Goal: Task Accomplishment & Management: Use online tool/utility

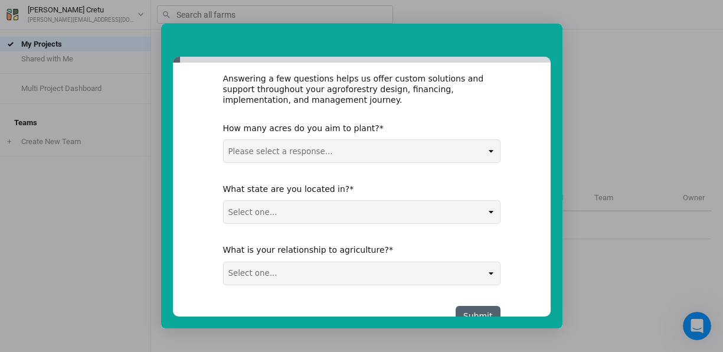
scroll to position [230, 0]
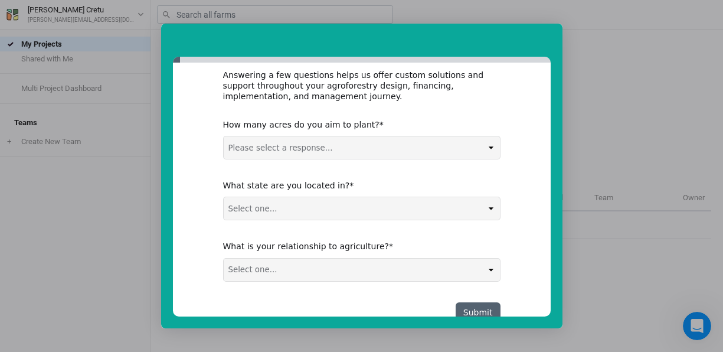
click at [339, 146] on select "Please select a response... 0-5 acres 5-50 acres 50-100 acres 100+ acres" at bounding box center [362, 147] width 276 height 22
select select "5-50 acres"
click at [224, 136] on select "Please select a response... 0-5 acres 5-50 acres 50-100 acres 100+ acres" at bounding box center [362, 147] width 276 height 22
click at [303, 199] on select "Select one... Non-US AL AK AZ AR CA CO CT DE FL GA HI ID IL IN IA KS KY LA ME M…" at bounding box center [362, 208] width 276 height 22
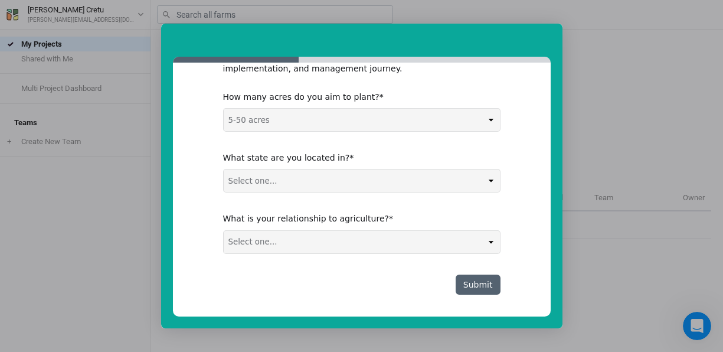
scroll to position [261, 0]
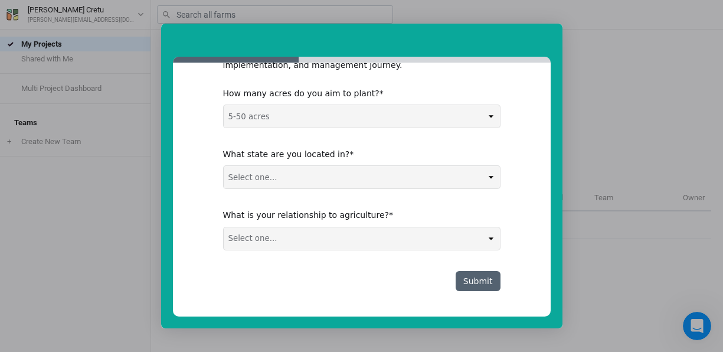
click at [277, 174] on select "Select one... Non-US AL AK AZ AR CA CO CT DE FL GA HI ID IL IN IA KS KY LA ME M…" at bounding box center [362, 177] width 276 height 22
select select "Non-US"
click at [224, 166] on select "Select one... Non-US AL AK AZ AR CA CO CT DE FL GA HI ID IL IN IA KS KY LA ME M…" at bounding box center [362, 177] width 276 height 22
click at [255, 237] on select "Select one... Agribusiness / Co-op Farmer / Landowner Agri-Food Supply Chain Fo…" at bounding box center [362, 238] width 276 height 22
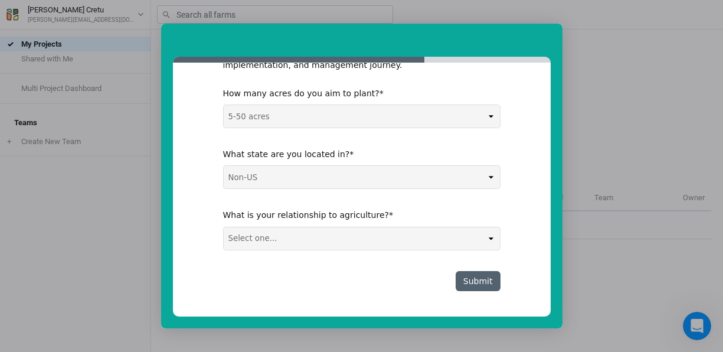
click at [255, 237] on select "Select one... Agribusiness / Co-op Farmer / Landowner Agri-Food Supply Chain Fo…" at bounding box center [362, 238] width 276 height 22
click at [224, 227] on select "Select one... Agribusiness / Co-op Farmer / Landowner Agri-Food Supply Chain Fo…" at bounding box center [362, 238] width 276 height 22
click at [402, 234] on select "Select one... Agribusiness / Co-op Farmer / Landowner Agri-Food Supply Chain Fo…" at bounding box center [362, 238] width 276 height 22
select select "Agribusiness / Co-op"
click at [224, 227] on select "Select one... Agribusiness / Co-op Farmer / Landowner Agri-Food Supply Chain Fo…" at bounding box center [362, 238] width 276 height 22
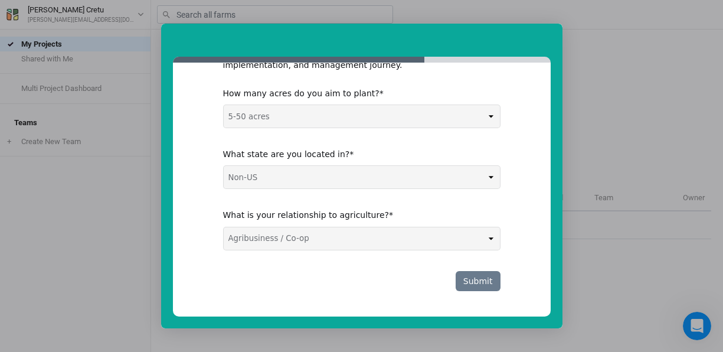
click at [493, 284] on button "Submit" at bounding box center [477, 281] width 45 height 20
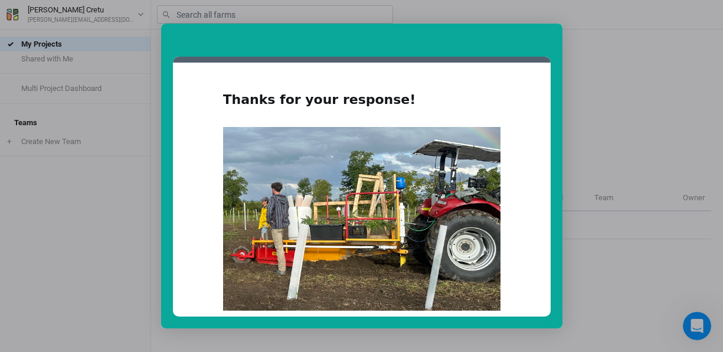
scroll to position [104, 0]
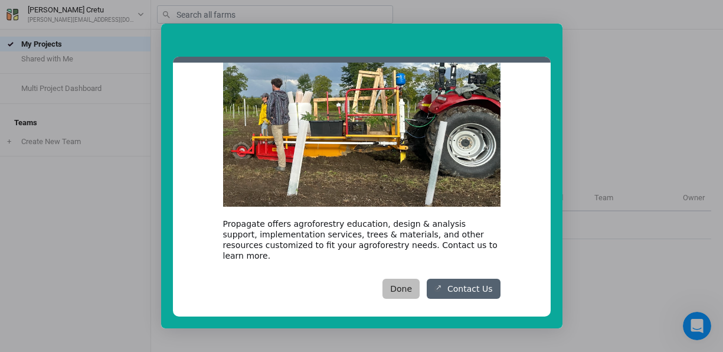
click at [412, 278] on button "Done" at bounding box center [400, 288] width 37 height 20
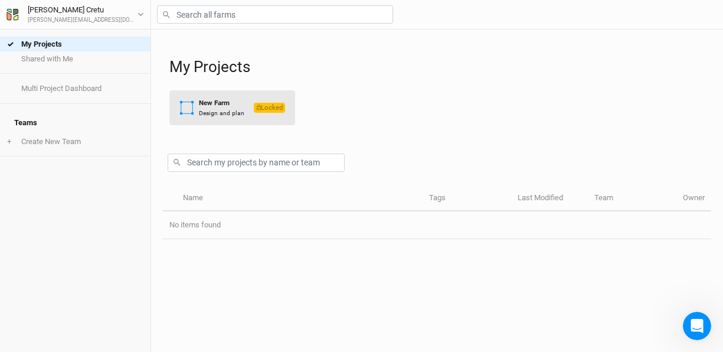
click at [225, 102] on div "New Farm" at bounding box center [221, 103] width 45 height 10
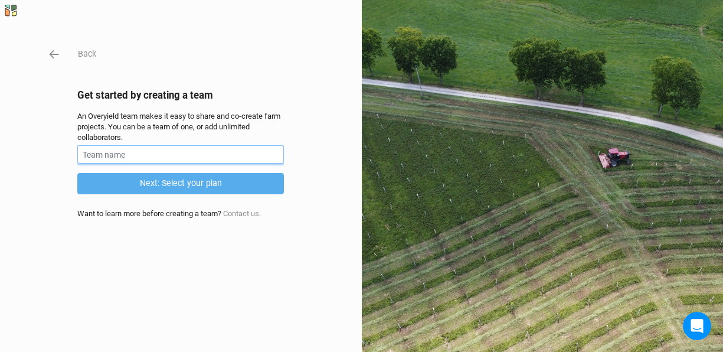
click at [178, 159] on input "text" at bounding box center [180, 154] width 207 height 18
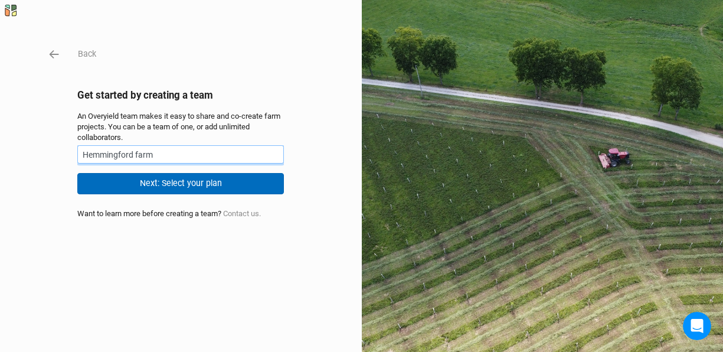
type input "Hemmingford farm"
click at [173, 178] on button "Next: Select your plan" at bounding box center [180, 183] width 207 height 21
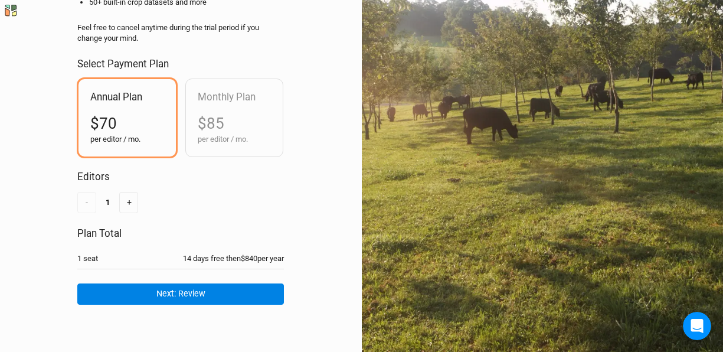
scroll to position [165, 0]
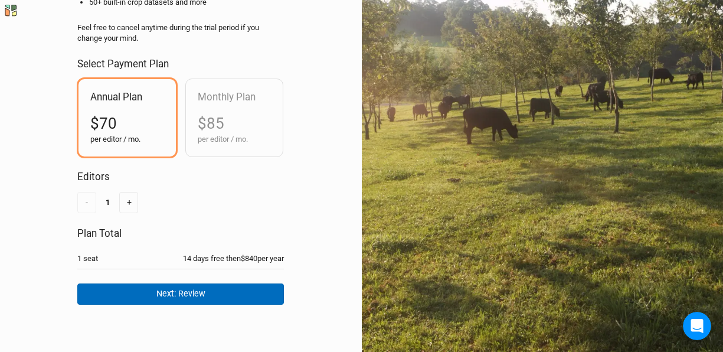
click at [179, 283] on button "Next: Review" at bounding box center [180, 293] width 207 height 21
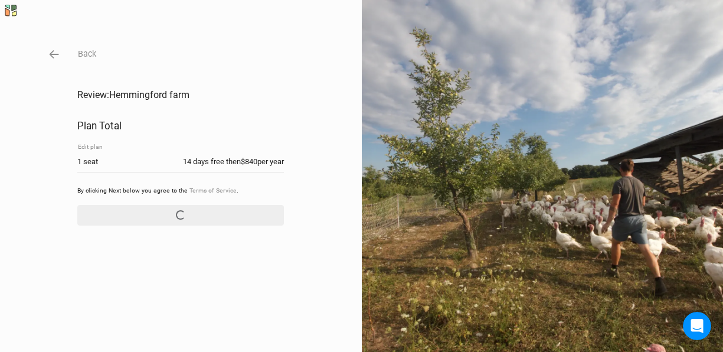
scroll to position [0, 0]
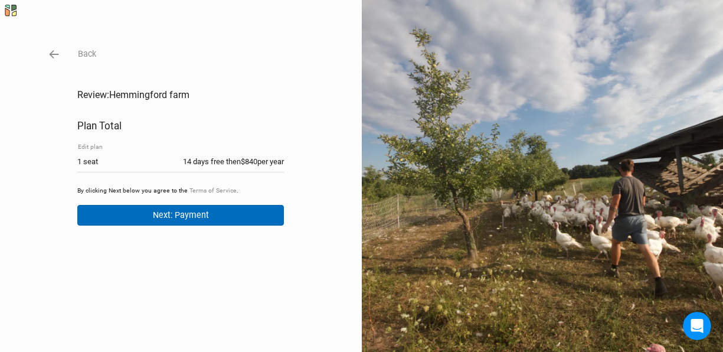
click at [176, 214] on button "Next: Payment" at bounding box center [180, 215] width 207 height 21
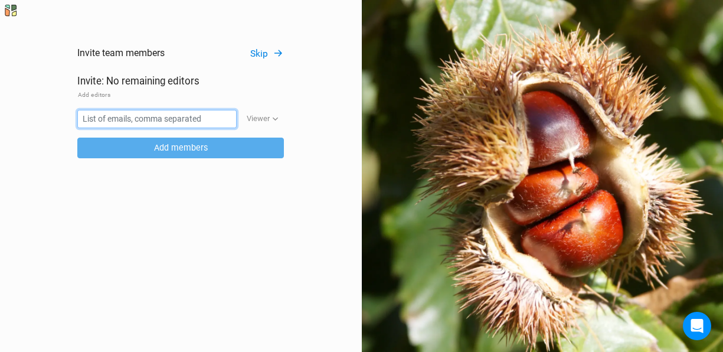
click at [195, 112] on input "text" at bounding box center [156, 119] width 159 height 18
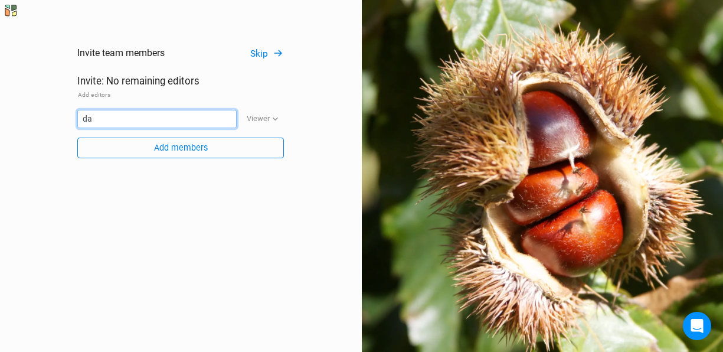
click at [195, 112] on input "da" at bounding box center [156, 119] width 159 height 18
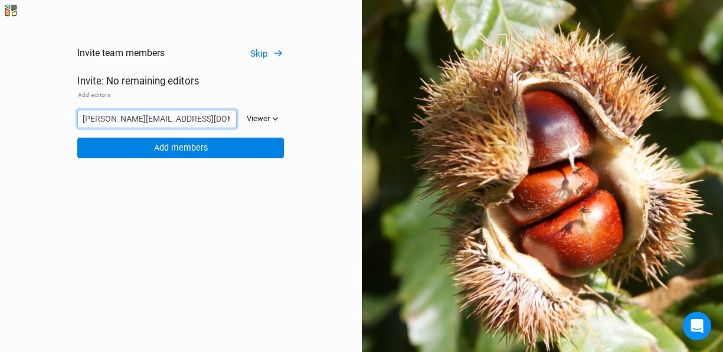
type input "[PERSON_NAME][EMAIL_ADDRESS][DOMAIN_NAME]"
click at [255, 123] on div "Viewer" at bounding box center [258, 119] width 23 height 12
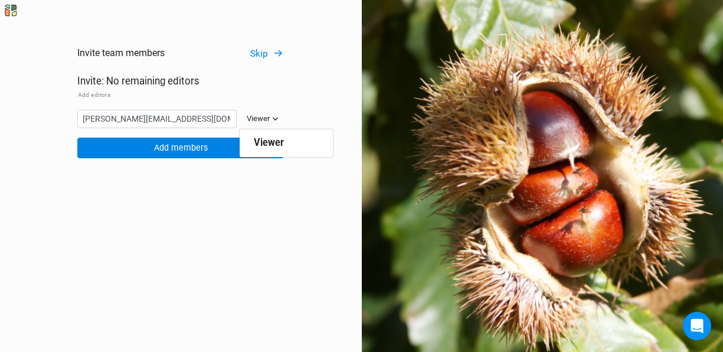
click at [254, 113] on div "Viewer" at bounding box center [258, 119] width 23 height 12
click at [256, 119] on div "Viewer" at bounding box center [258, 119] width 23 height 12
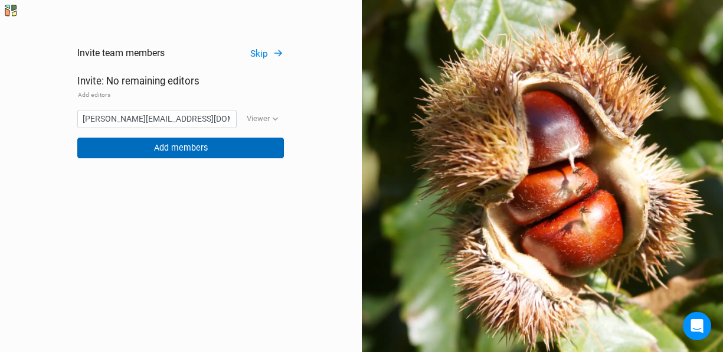
click at [200, 143] on button "Add members" at bounding box center [180, 147] width 207 height 21
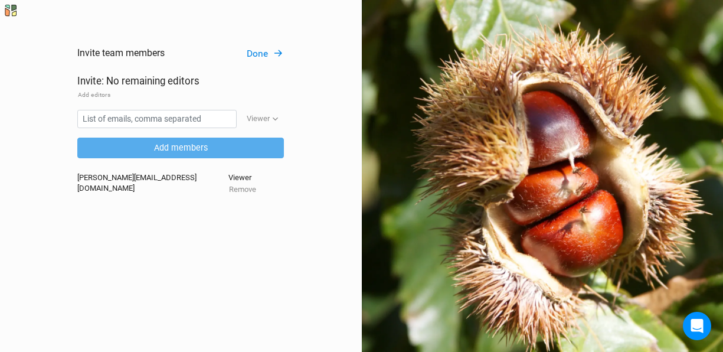
click at [260, 53] on button "Done" at bounding box center [265, 54] width 38 height 14
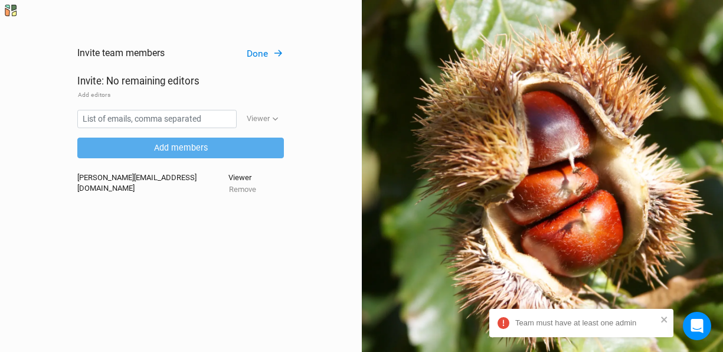
click at [260, 53] on button "Done" at bounding box center [265, 54] width 38 height 14
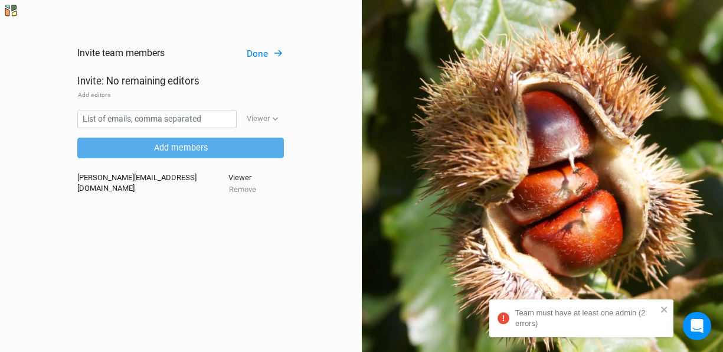
click at [127, 172] on div "[PERSON_NAME][EMAIL_ADDRESS][DOMAIN_NAME]" at bounding box center [152, 184] width 150 height 24
click at [99, 94] on button "Add editors" at bounding box center [94, 95] width 34 height 11
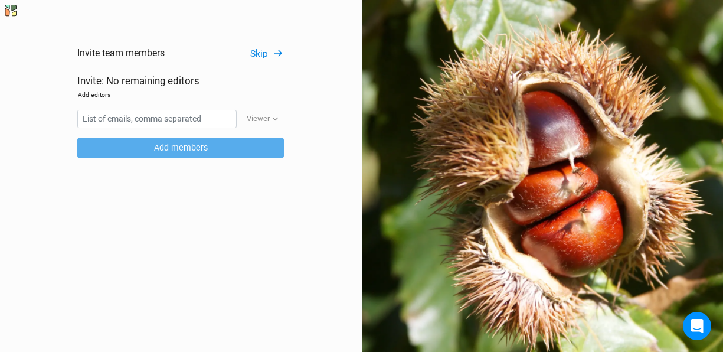
click at [100, 94] on button "Add editors" at bounding box center [94, 95] width 34 height 11
click at [261, 57] on button "Skip" at bounding box center [267, 54] width 34 height 14
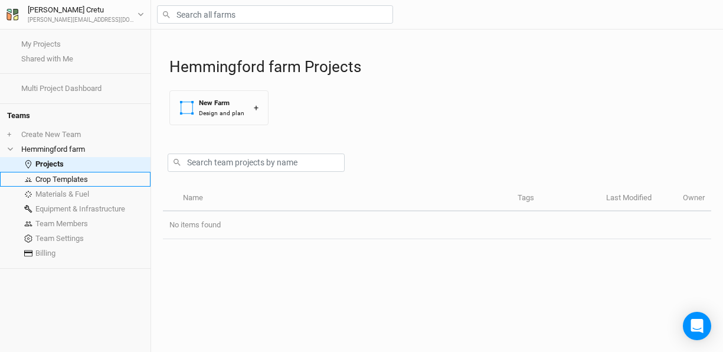
click at [62, 181] on link "Crop Templates" at bounding box center [75, 179] width 150 height 15
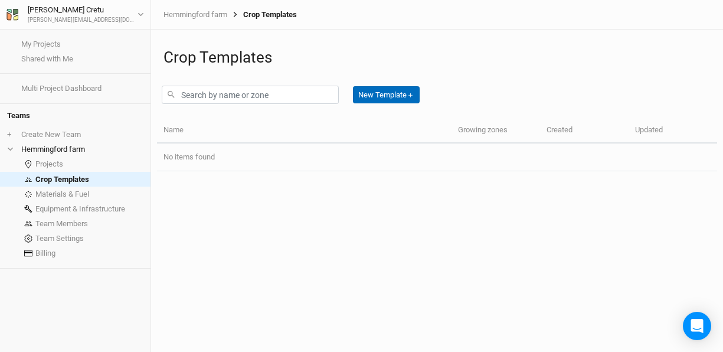
click at [373, 92] on button "New Template ＋" at bounding box center [386, 95] width 67 height 18
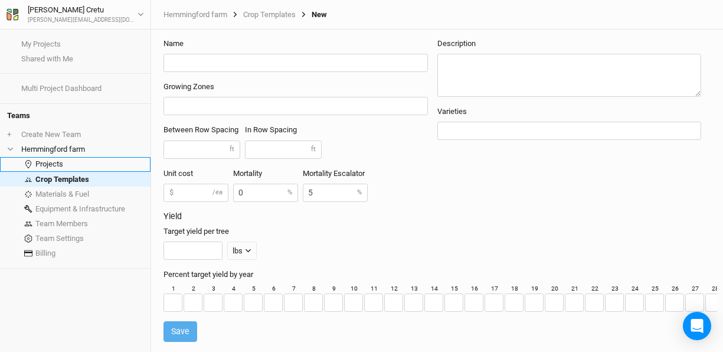
click at [61, 168] on link "Projects" at bounding box center [75, 164] width 150 height 15
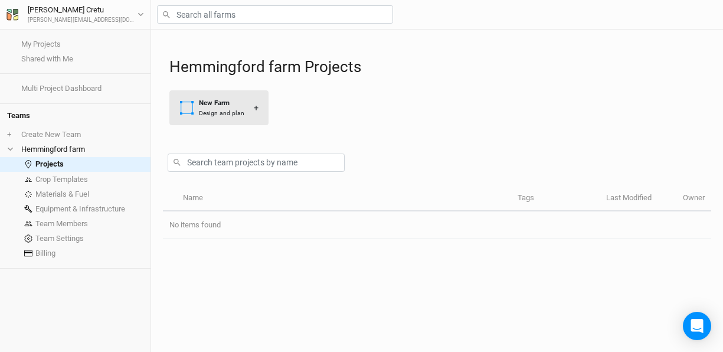
click at [217, 100] on div "New Farm" at bounding box center [221, 103] width 45 height 10
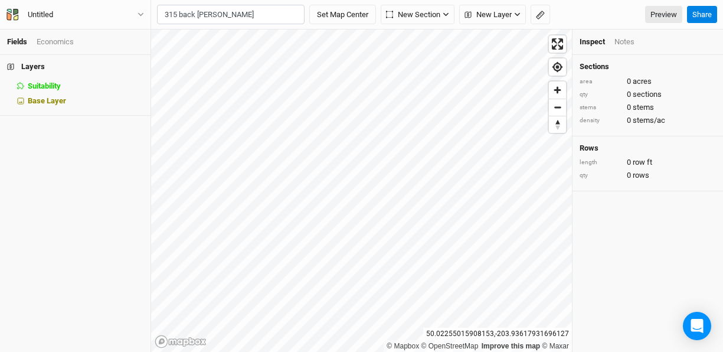
click at [222, 39] on div "315 Chemin Back [PERSON_NAME]" at bounding box center [254, 39] width 147 height 10
type input "[STREET_ADDRESS][PERSON_NAME]"
click at [226, 351] on html "Fields Economics Layers Suitability hide Base Layer Untitled Back Project Setti…" at bounding box center [361, 176] width 723 height 352
click at [403, 17] on span "New Section" at bounding box center [413, 15] width 54 height 12
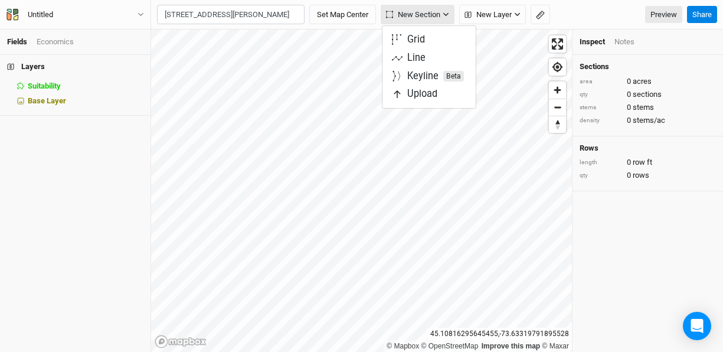
click at [403, 17] on span "New Section" at bounding box center [413, 15] width 54 height 12
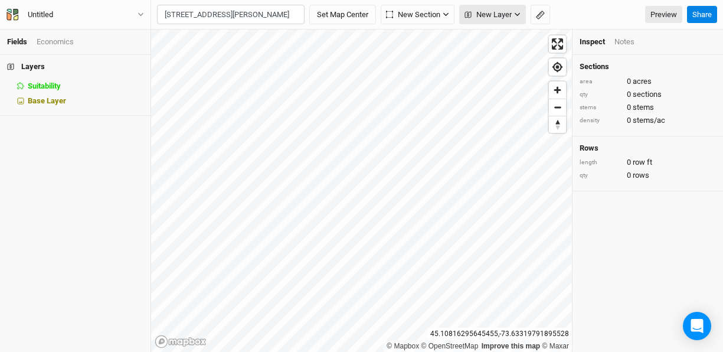
click at [500, 11] on span "New Layer" at bounding box center [487, 15] width 47 height 12
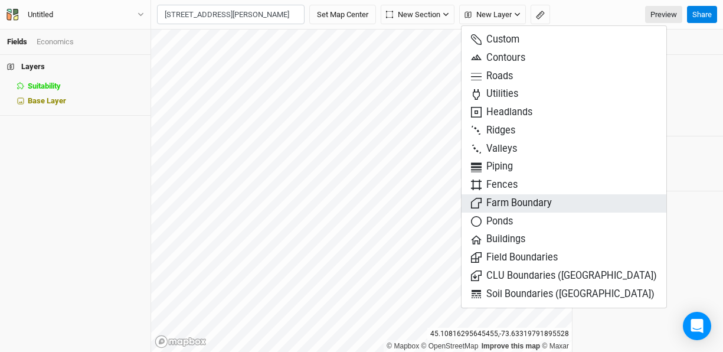
click at [507, 209] on span "Farm Boundary" at bounding box center [511, 203] width 81 height 14
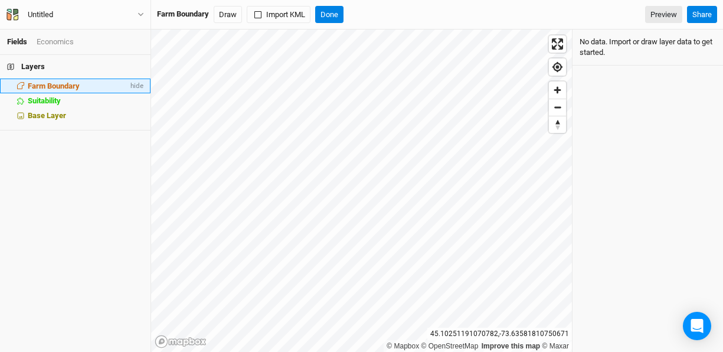
click at [74, 83] on span "Farm Boundary" at bounding box center [54, 85] width 52 height 9
click at [231, 6] on button "Draw" at bounding box center [228, 15] width 28 height 18
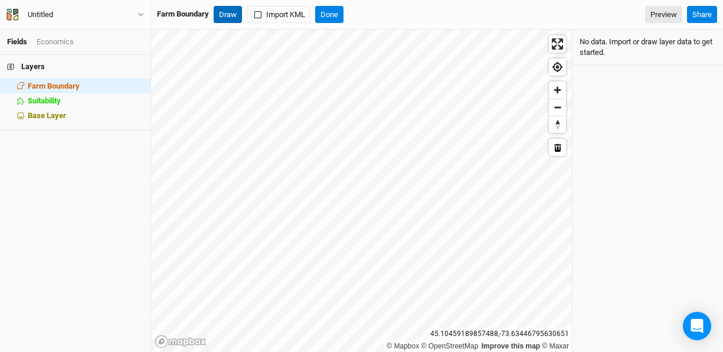
click at [229, 14] on button "Draw" at bounding box center [228, 15] width 28 height 18
drag, startPoint x: 229, startPoint y: 14, endPoint x: 247, endPoint y: 23, distance: 20.1
click at [229, 14] on button "Draw" at bounding box center [228, 15] width 28 height 18
click at [232, 19] on button "Draw" at bounding box center [228, 15] width 28 height 18
click at [231, 17] on button "Draw" at bounding box center [228, 15] width 28 height 18
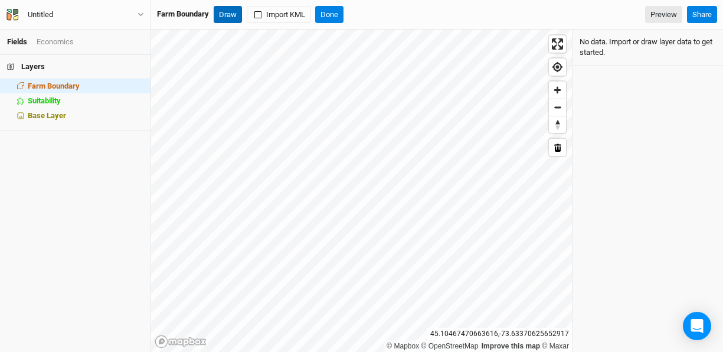
click at [235, 14] on button "Draw" at bounding box center [228, 15] width 28 height 18
click at [326, 15] on button "Done" at bounding box center [329, 15] width 28 height 18
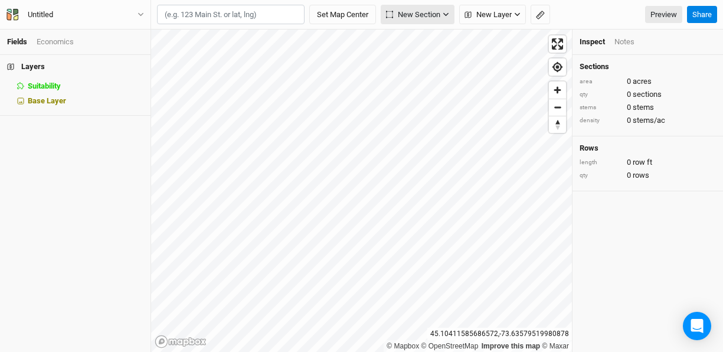
click at [414, 11] on span "New Section" at bounding box center [413, 15] width 54 height 12
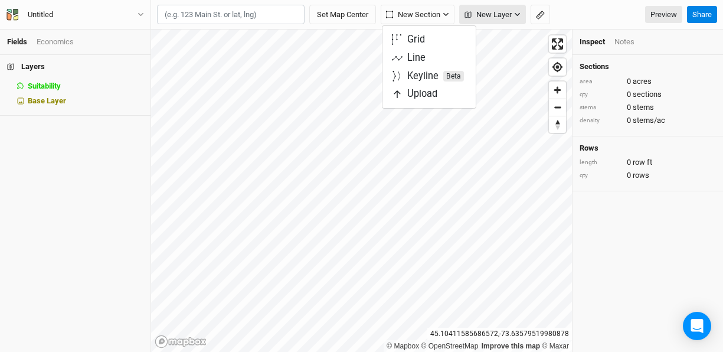
click at [504, 12] on span "New Layer" at bounding box center [487, 15] width 47 height 12
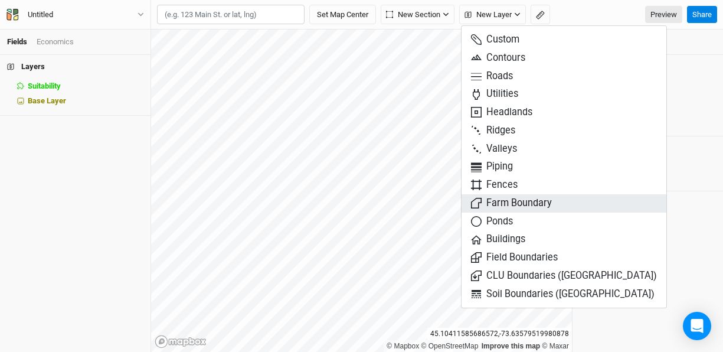
click at [489, 208] on span "Farm Boundary" at bounding box center [511, 203] width 81 height 14
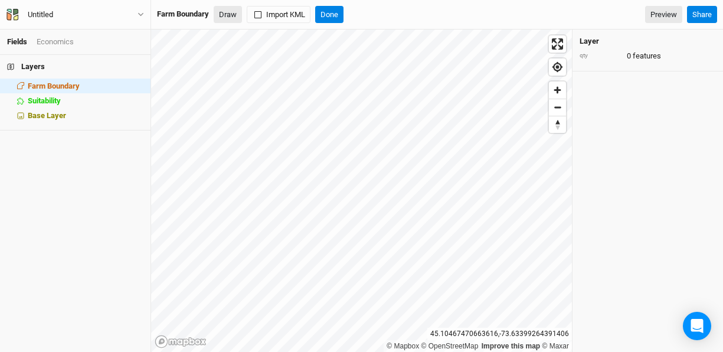
click at [231, 17] on button "Draw" at bounding box center [228, 15] width 28 height 18
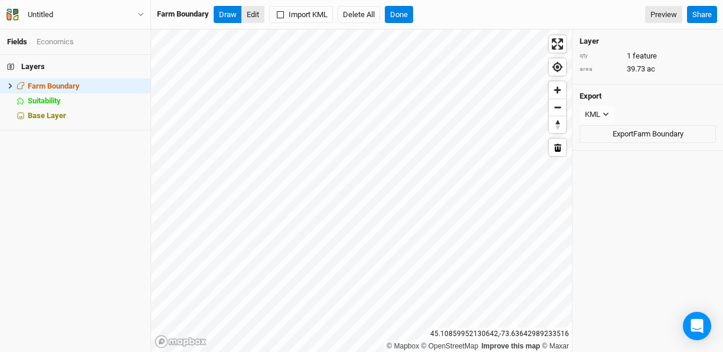
click at [253, 18] on button "Edit" at bounding box center [252, 15] width 23 height 18
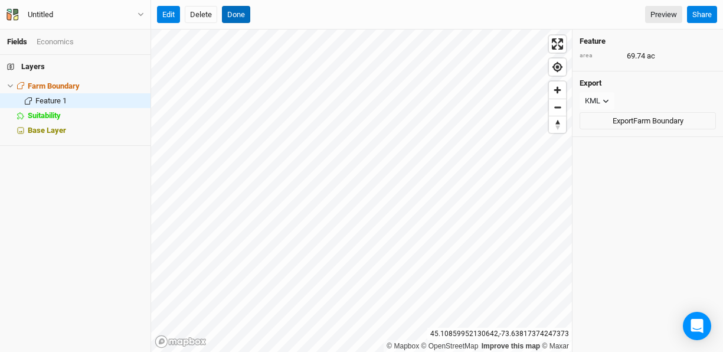
click at [236, 17] on button "Done" at bounding box center [236, 15] width 28 height 18
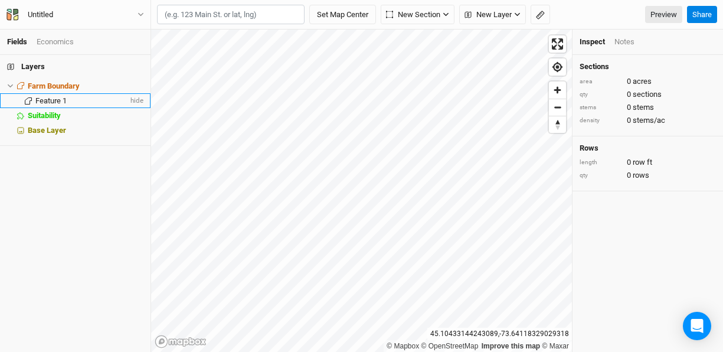
click at [35, 100] on span at bounding box center [28, 100] width 14 height 7
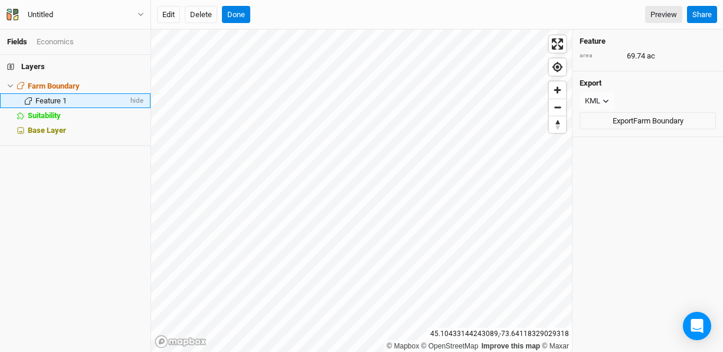
drag, startPoint x: 47, startPoint y: 101, endPoint x: 28, endPoint y: 100, distance: 18.3
click at [28, 100] on icon at bounding box center [28, 100] width 7 height 7
click at [166, 9] on button "Edit" at bounding box center [168, 15] width 23 height 18
click at [59, 97] on span "Feature 1" at bounding box center [50, 100] width 31 height 9
click at [594, 36] on div "Feature area 69.74 ac" at bounding box center [647, 51] width 150 height 42
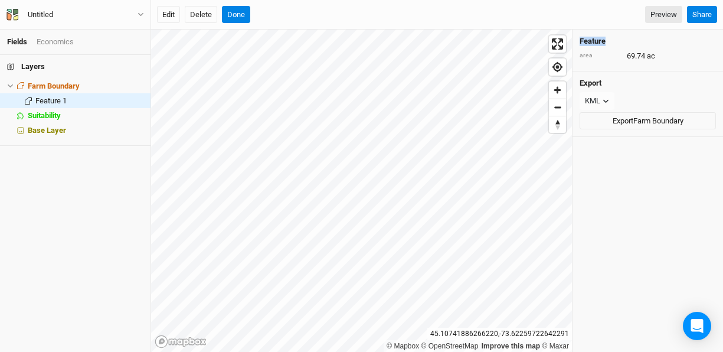
click at [594, 36] on div "Feature area 69.74 ac" at bounding box center [647, 51] width 150 height 42
click at [592, 39] on h4 "Feature" at bounding box center [647, 41] width 136 height 9
click at [248, 21] on button "Done" at bounding box center [236, 15] width 28 height 18
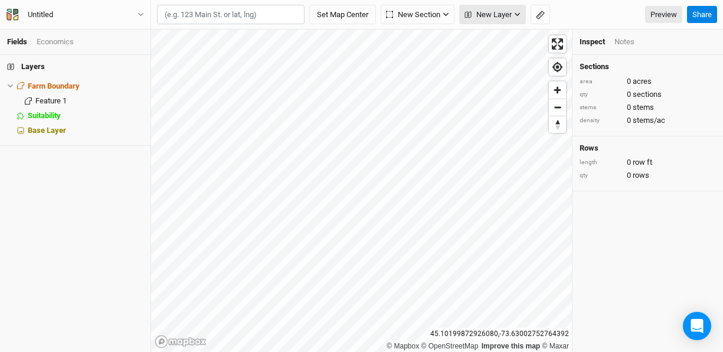
click at [502, 17] on span "New Layer" at bounding box center [487, 15] width 47 height 12
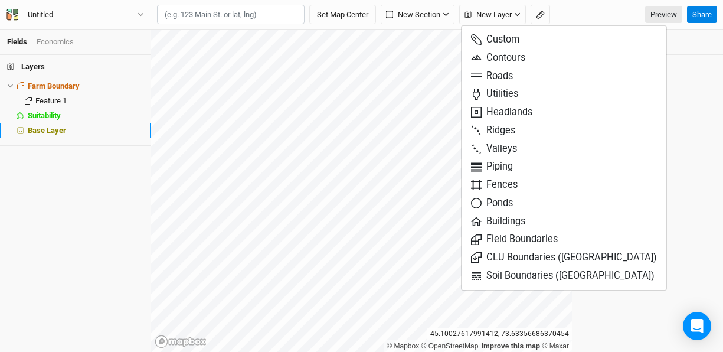
drag, startPoint x: 88, startPoint y: 178, endPoint x: 78, endPoint y: 135, distance: 44.8
click at [88, 178] on div "Layers Farm Boundary hide Feature 1 hide Suitability hide Base Layer" at bounding box center [75, 203] width 150 height 297
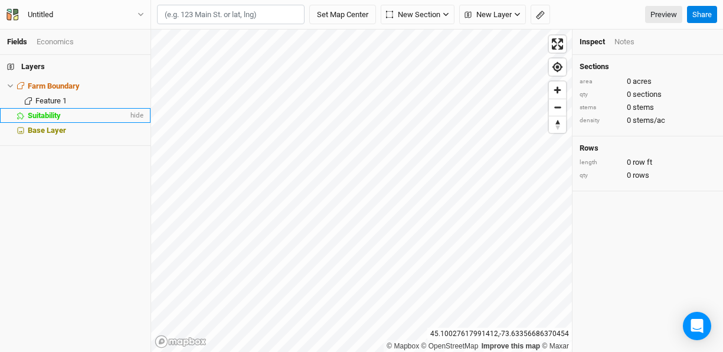
click at [58, 117] on span "Suitability" at bounding box center [44, 115] width 33 height 9
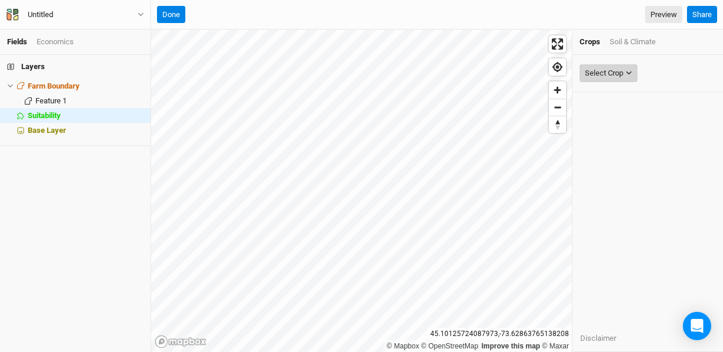
click at [621, 65] on button "Select Crop" at bounding box center [608, 73] width 58 height 18
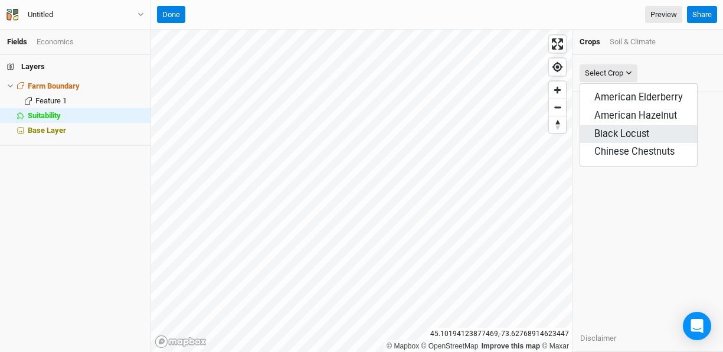
click at [641, 135] on span "Black Locust" at bounding box center [621, 133] width 55 height 11
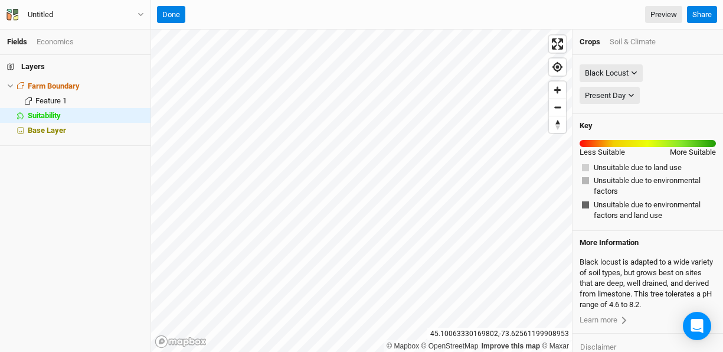
scroll to position [9, 0]
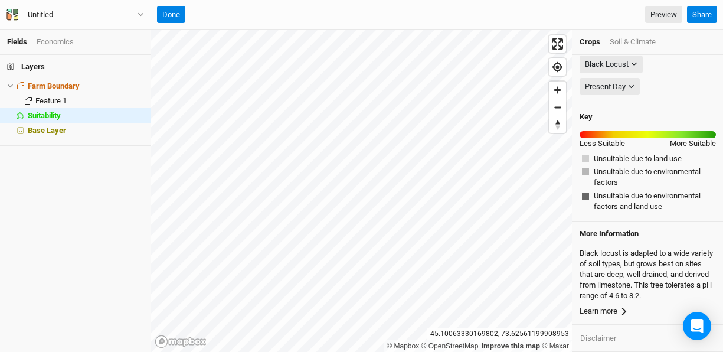
click at [601, 312] on link "Learn more" at bounding box center [647, 311] width 136 height 11
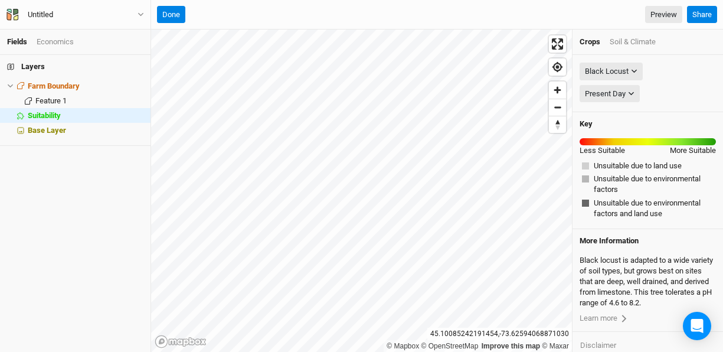
scroll to position [0, 0]
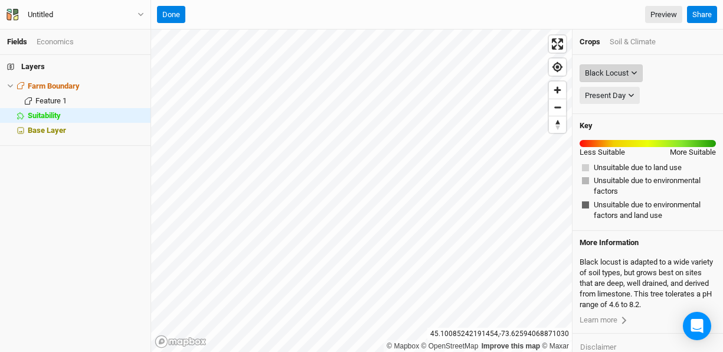
click at [616, 71] on div "Black Locust" at bounding box center [607, 73] width 44 height 12
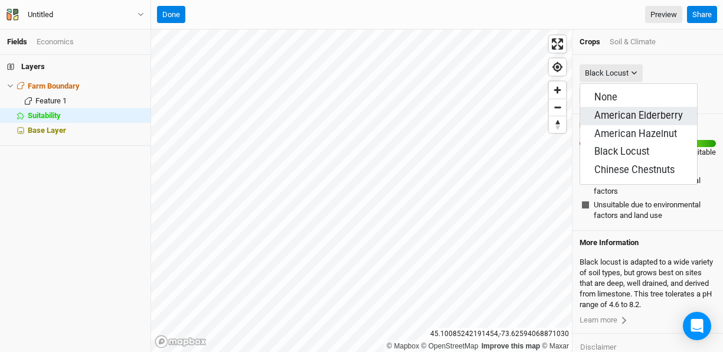
click at [620, 122] on button "American Elderberry" at bounding box center [638, 116] width 117 height 18
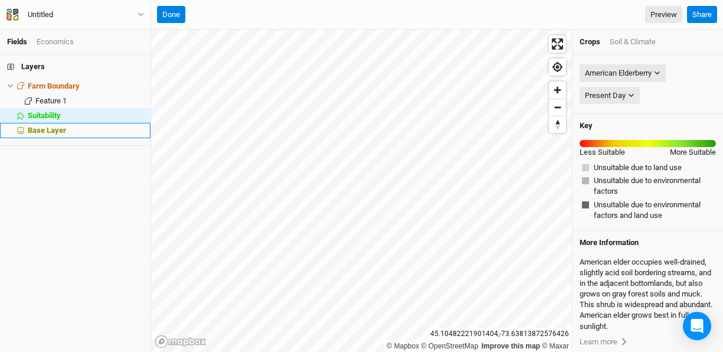
click at [54, 129] on span "Base Layer" at bounding box center [47, 130] width 38 height 9
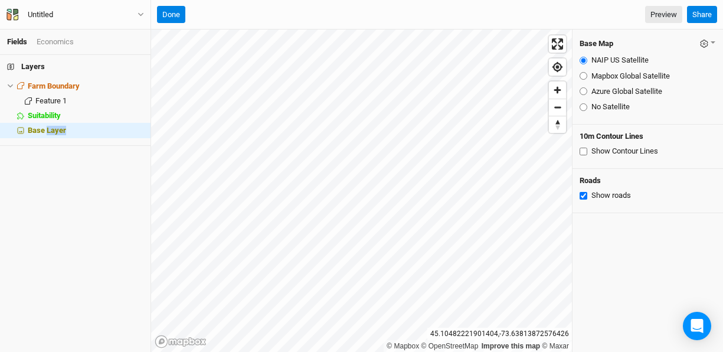
click at [586, 149] on input "Show Contour Lines" at bounding box center [583, 152] width 8 height 8
checkbox input "true"
click at [584, 73] on input "Mapbox Global Satellite" at bounding box center [583, 76] width 8 height 8
radio input "true"
click at [585, 94] on input "Azure Global Satellite" at bounding box center [583, 91] width 8 height 8
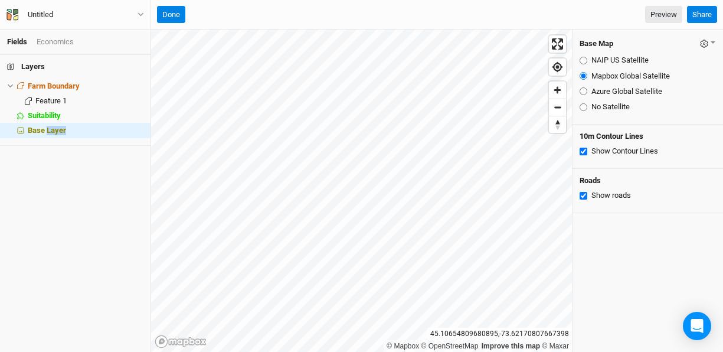
radio input "true"
click at [586, 58] on input "NAIP US Satellite" at bounding box center [583, 61] width 8 height 8
radio input "true"
click at [587, 74] on div "Mapbox Global Satellite" at bounding box center [647, 76] width 136 height 11
click at [582, 77] on input "Mapbox Global Satellite" at bounding box center [583, 76] width 8 height 8
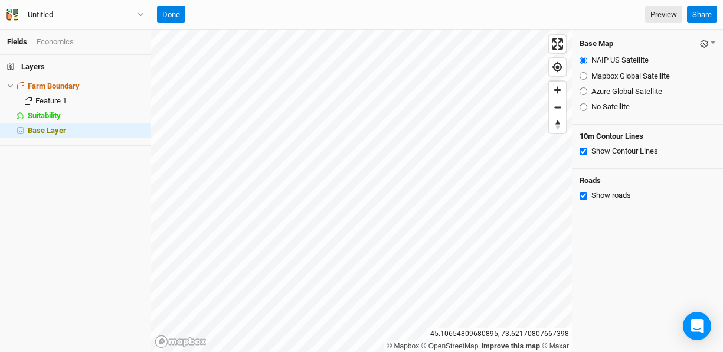
radio input "true"
click at [171, 21] on button "Done" at bounding box center [171, 15] width 28 height 18
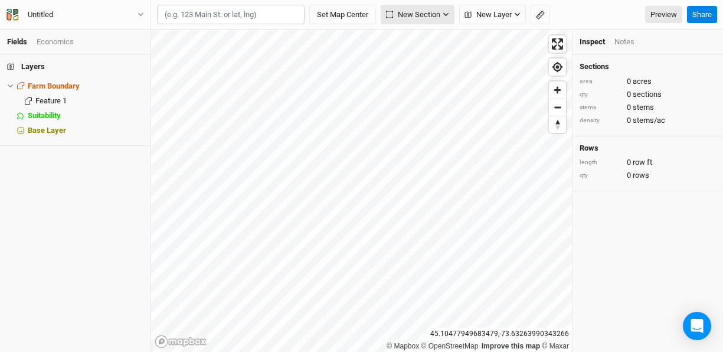
click at [426, 17] on span "New Section" at bounding box center [413, 15] width 54 height 12
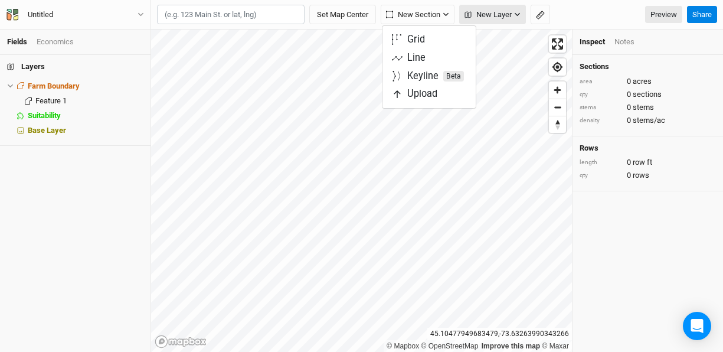
click at [486, 10] on span "New Layer" at bounding box center [487, 15] width 47 height 12
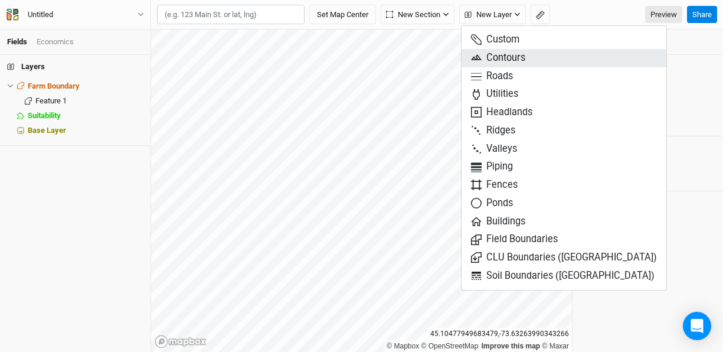
click at [492, 55] on span "Contours" at bounding box center [498, 58] width 54 height 14
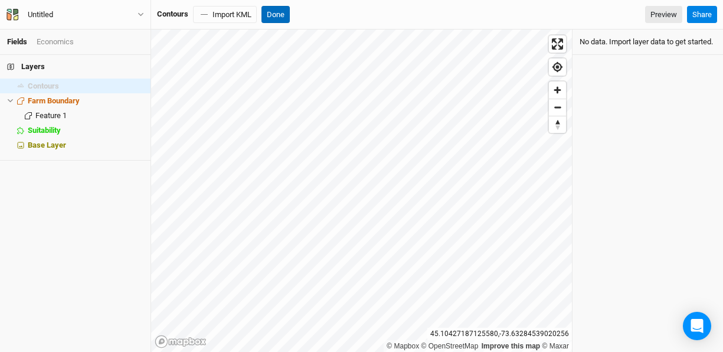
click at [273, 11] on button "Done" at bounding box center [275, 15] width 28 height 18
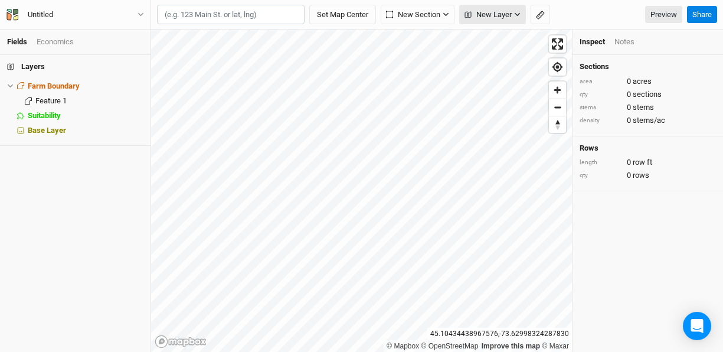
click at [500, 12] on span "New Layer" at bounding box center [487, 15] width 47 height 12
click at [444, 7] on button "New Section" at bounding box center [418, 15] width 74 height 20
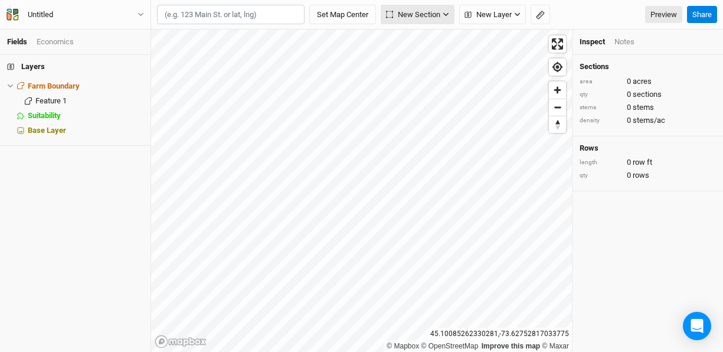
click at [444, 7] on button "New Section" at bounding box center [418, 15] width 74 height 20
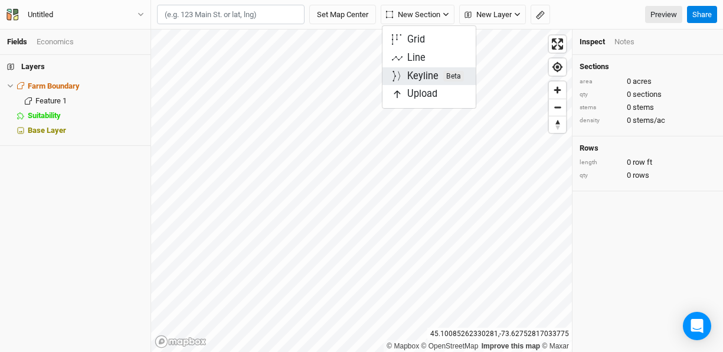
click at [421, 77] on div "Keyline Beta" at bounding box center [435, 77] width 57 height 14
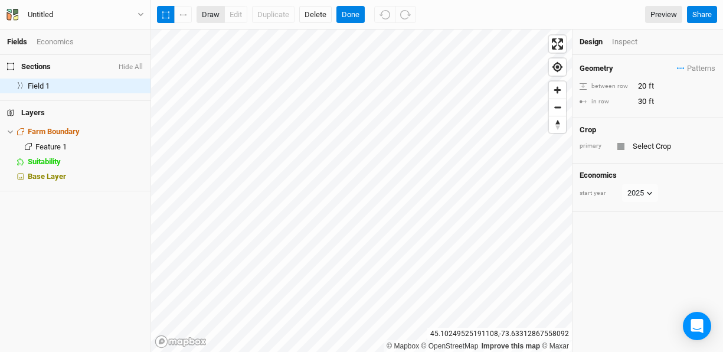
click at [212, 11] on button "draw" at bounding box center [210, 15] width 28 height 18
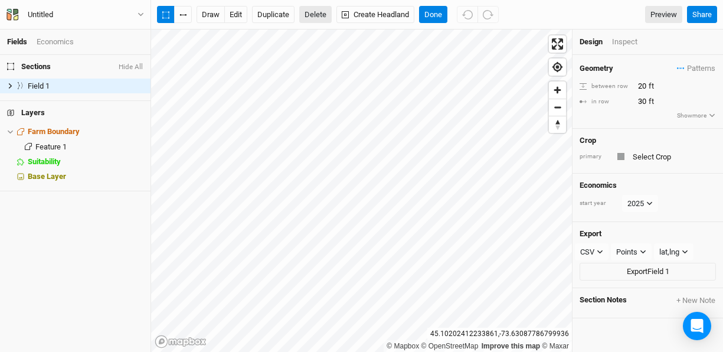
click at [312, 17] on button "Delete" at bounding box center [315, 15] width 32 height 18
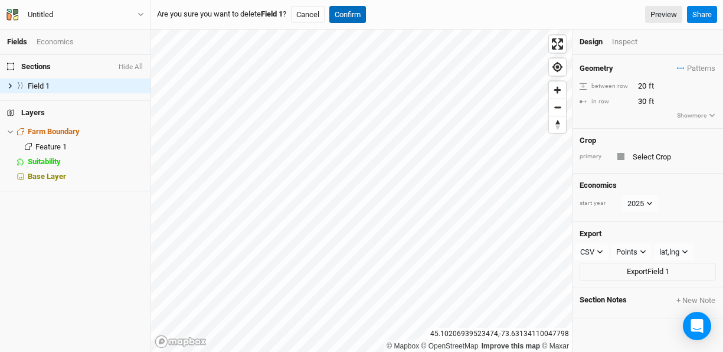
click at [346, 14] on button "Confirm" at bounding box center [347, 15] width 37 height 18
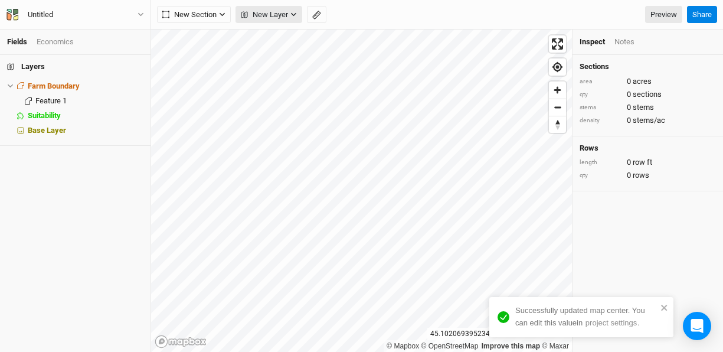
click at [289, 13] on button "New Layer" at bounding box center [268, 15] width 67 height 18
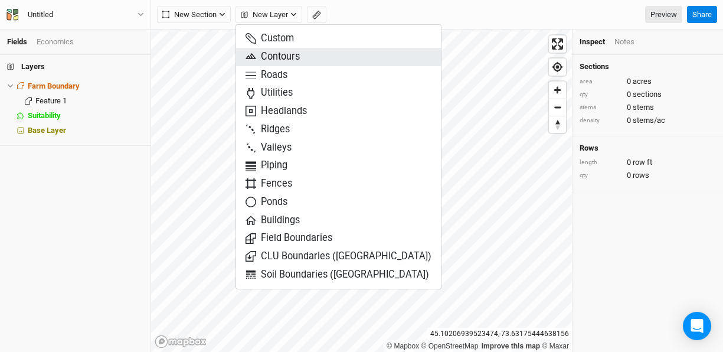
click at [299, 55] on span "Contours" at bounding box center [272, 57] width 54 height 14
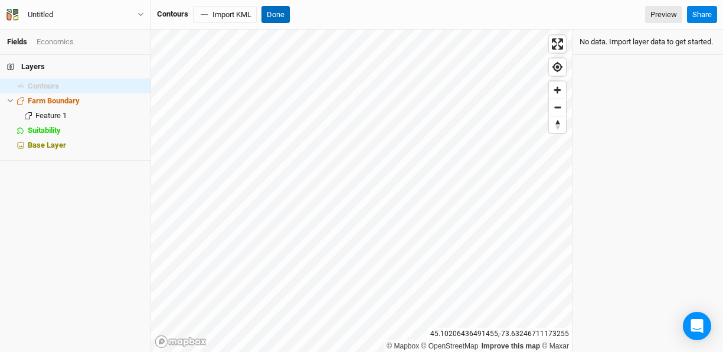
click at [278, 12] on button "Done" at bounding box center [275, 15] width 28 height 18
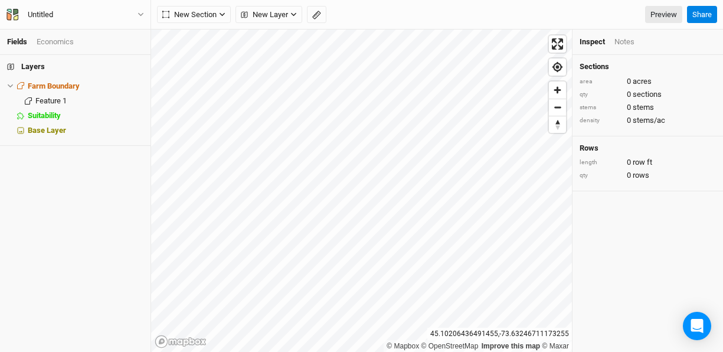
click at [278, 12] on span "New Layer" at bounding box center [264, 15] width 47 height 12
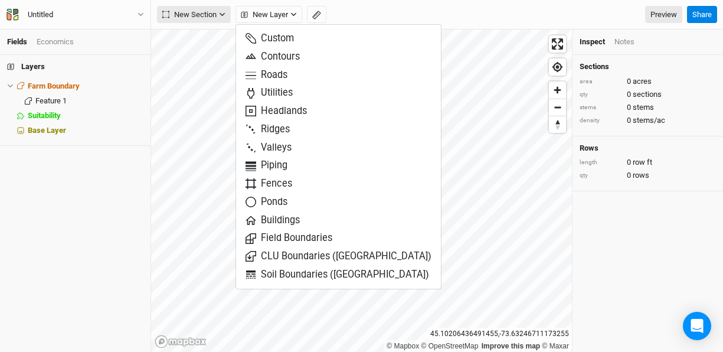
click at [213, 18] on span "New Section" at bounding box center [189, 15] width 54 height 12
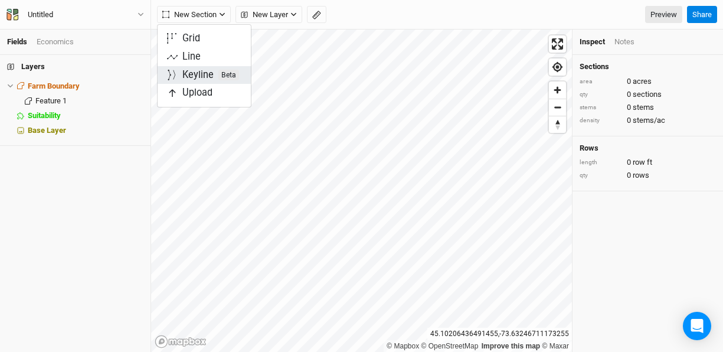
click at [205, 74] on div "Keyline Beta" at bounding box center [210, 75] width 57 height 14
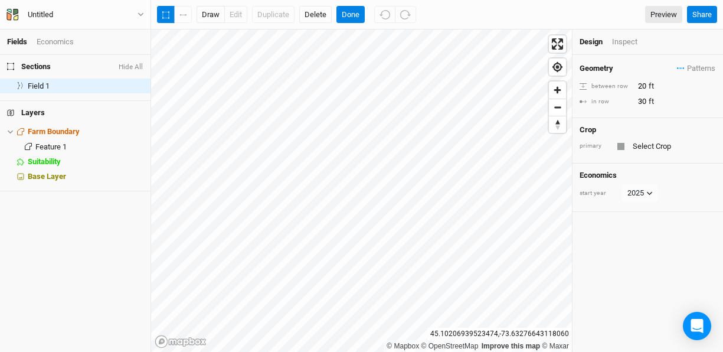
click at [212, 27] on div "draw edit Duplicate Delete Done Preview Share" at bounding box center [437, 15] width 572 height 30
click at [218, 14] on button "draw" at bounding box center [210, 15] width 28 height 18
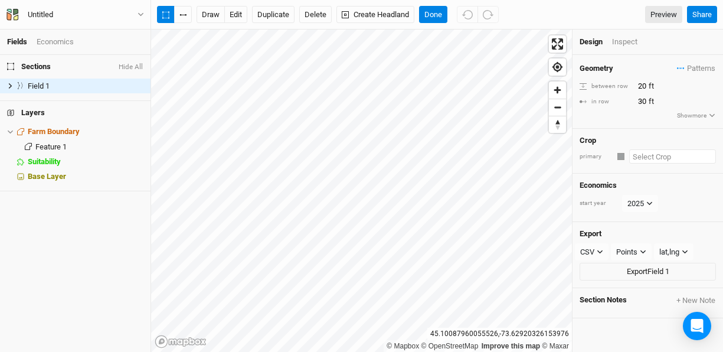
click at [660, 159] on input "text" at bounding box center [672, 156] width 87 height 14
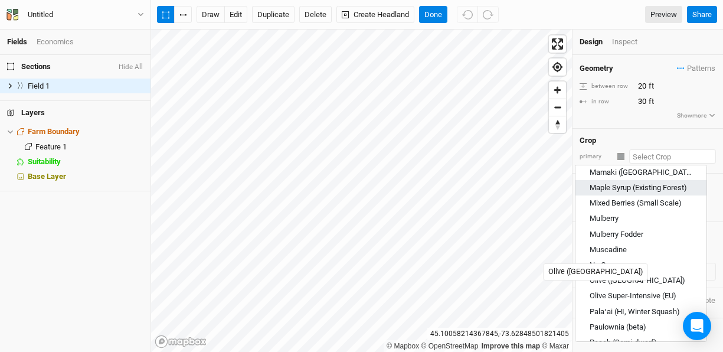
scroll to position [848, 0]
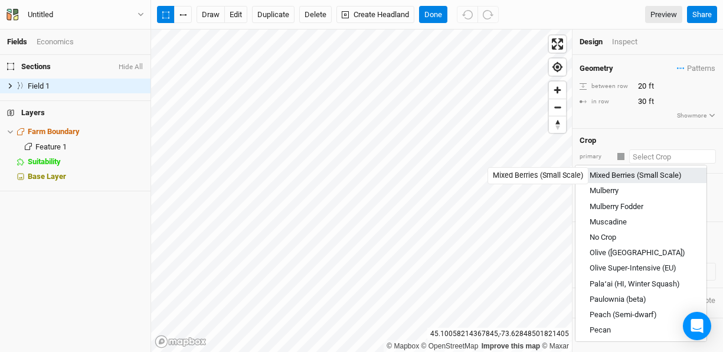
click at [608, 178] on div "Mixed Berries (Small Scale)" at bounding box center [635, 176] width 92 height 11
type input "Mixed Berries (Small Scale)"
click at [608, 178] on div "Economics start year 2025" at bounding box center [647, 197] width 150 height 48
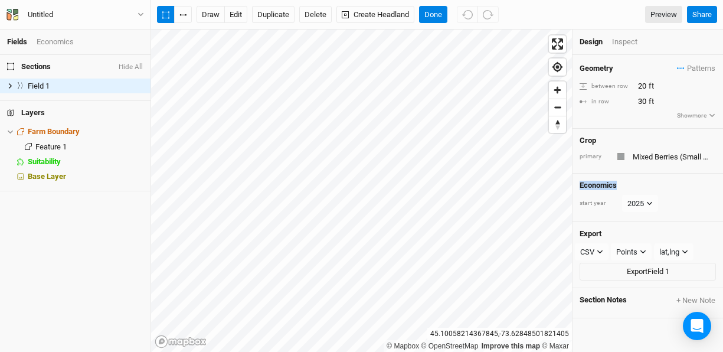
drag, startPoint x: 608, startPoint y: 178, endPoint x: 618, endPoint y: 177, distance: 10.0
click at [618, 177] on div "Economics start year 2025" at bounding box center [647, 197] width 150 height 48
click at [628, 186] on h4 "Economics" at bounding box center [647, 185] width 136 height 9
type input "12"
type input "4"
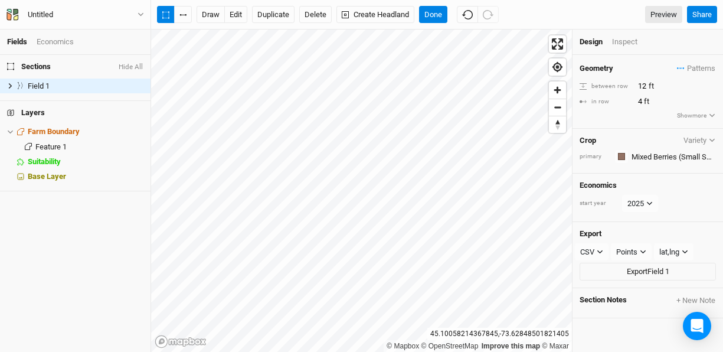
click at [690, 137] on button "Variety" at bounding box center [699, 140] width 33 height 9
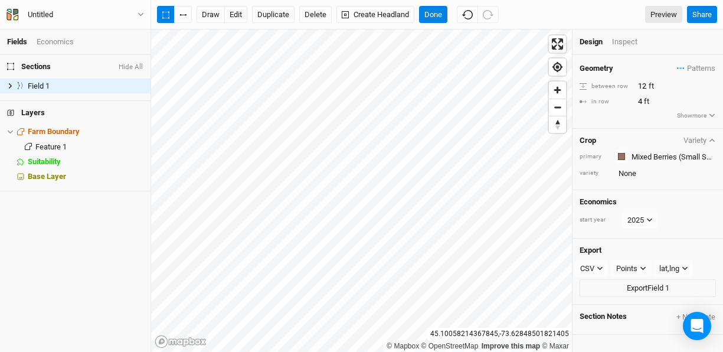
click at [637, 181] on div "Crop Variety primary Colors Brown Orange Yellow Green Blue Purple Pink Red vari…" at bounding box center [647, 160] width 150 height 62
click at [639, 175] on input "text" at bounding box center [665, 173] width 101 height 14
click at [647, 141] on div "Crop Variety" at bounding box center [647, 140] width 136 height 9
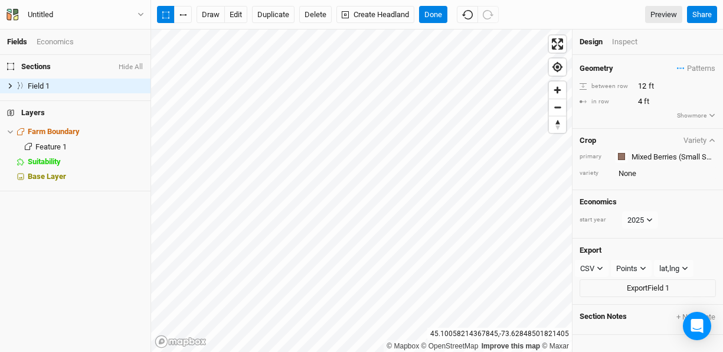
drag, startPoint x: 647, startPoint y: 141, endPoint x: 630, endPoint y: 138, distance: 17.9
click at [630, 138] on div "Crop Variety" at bounding box center [647, 140] width 136 height 9
click at [694, 119] on button "Show more" at bounding box center [696, 115] width 40 height 11
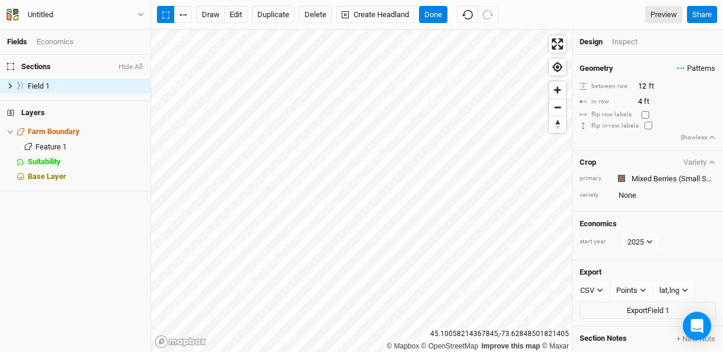
click at [681, 67] on span "Patterns" at bounding box center [696, 69] width 38 height 12
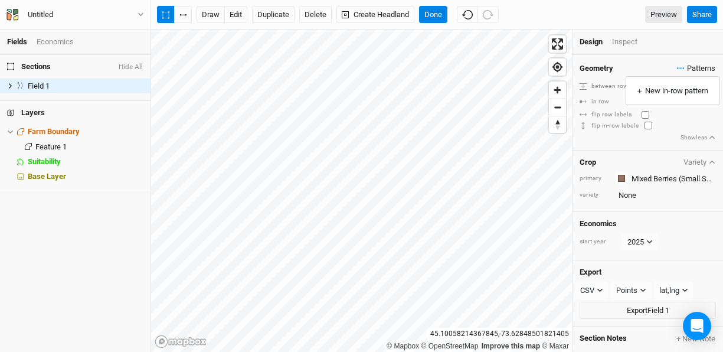
click at [681, 67] on span "Patterns" at bounding box center [696, 69] width 38 height 12
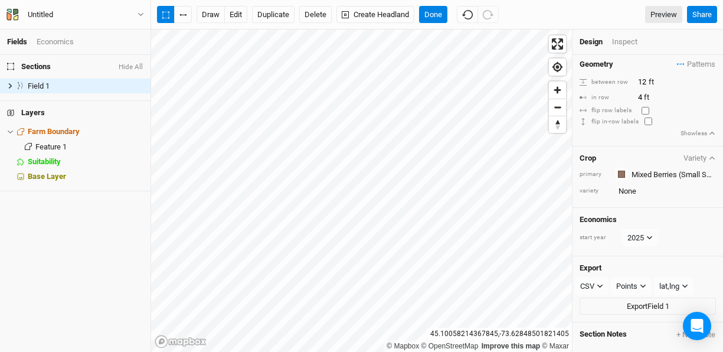
scroll to position [13, 0]
click at [636, 281] on div "Points" at bounding box center [626, 286] width 21 height 12
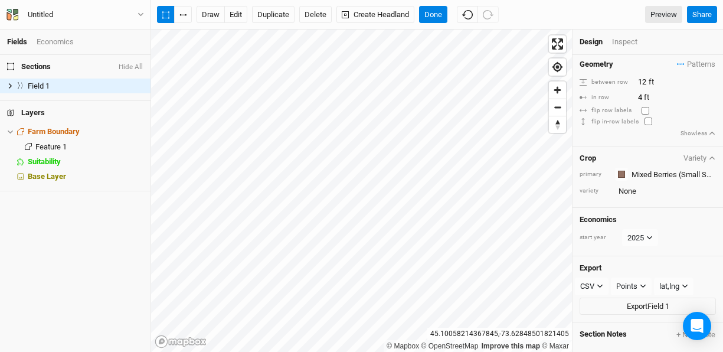
click at [659, 245] on div "Economics start year 2025" at bounding box center [647, 232] width 150 height 48
click at [443, 18] on button "Done" at bounding box center [433, 15] width 28 height 18
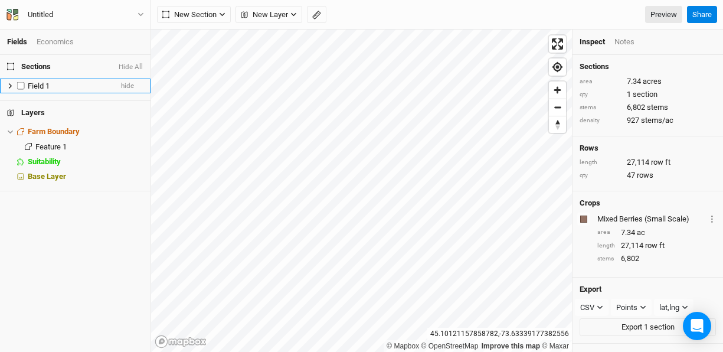
click at [42, 83] on span "Field 1" at bounding box center [39, 85] width 22 height 9
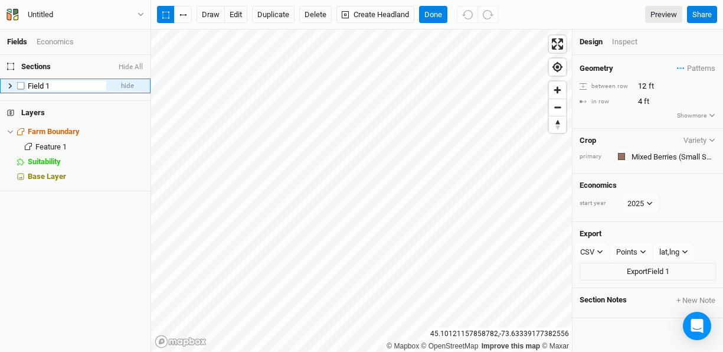
click at [67, 87] on input "Field 1" at bounding box center [67, 86] width 80 height 11
type input "Field 1: Berries"
click at [433, 12] on button "Done" at bounding box center [433, 15] width 28 height 18
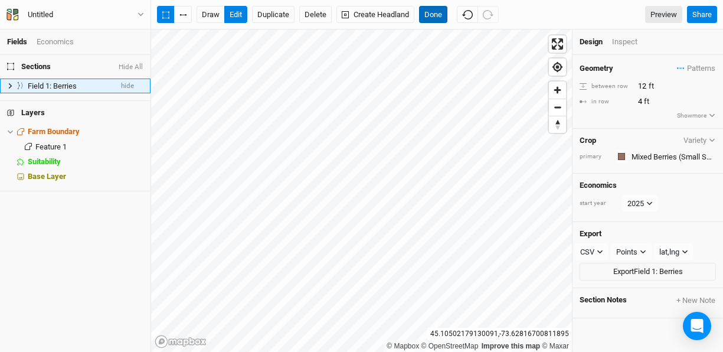
click at [441, 15] on button "Done" at bounding box center [433, 15] width 28 height 18
click at [314, 14] on button "Delete" at bounding box center [315, 15] width 32 height 18
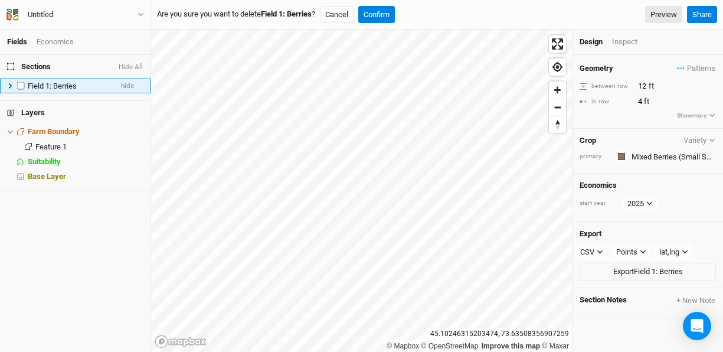
click at [18, 86] on label at bounding box center [21, 85] width 15 height 15
click at [18, 86] on input "checkbox" at bounding box center [21, 86] width 8 height 8
checkbox input "true"
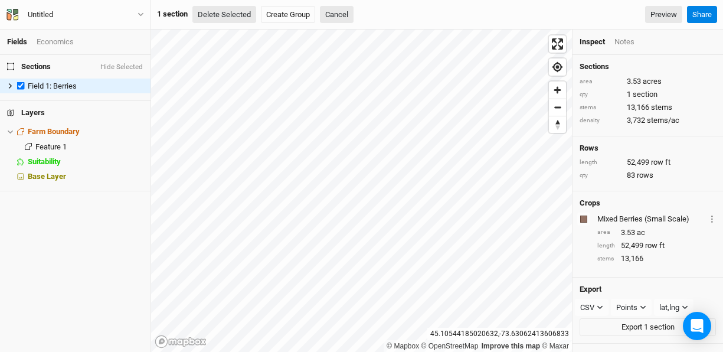
click at [222, 12] on button "Delete Selected" at bounding box center [224, 15] width 64 height 18
drag, startPoint x: 222, startPoint y: 12, endPoint x: 360, endPoint y: 14, distance: 138.1
click at [360, 14] on button "Confirm" at bounding box center [356, 15] width 37 height 18
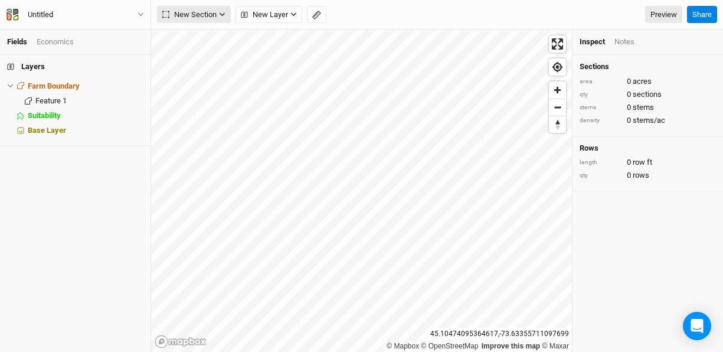
click at [188, 8] on button "New Section" at bounding box center [194, 15] width 74 height 18
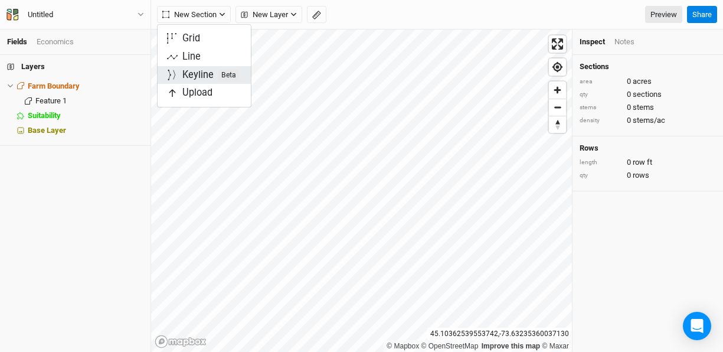
click at [194, 78] on div "Keyline Beta" at bounding box center [210, 75] width 57 height 14
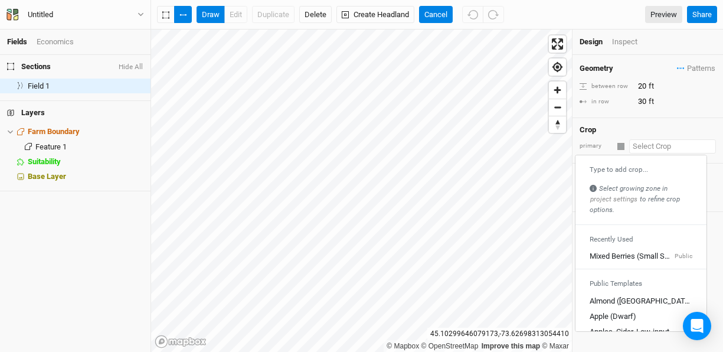
click at [645, 147] on input "text" at bounding box center [672, 146] width 87 height 14
click at [647, 253] on div "Mixed Berries (Small Scale)" at bounding box center [630, 256] width 83 height 11
type input "12"
type input "4"
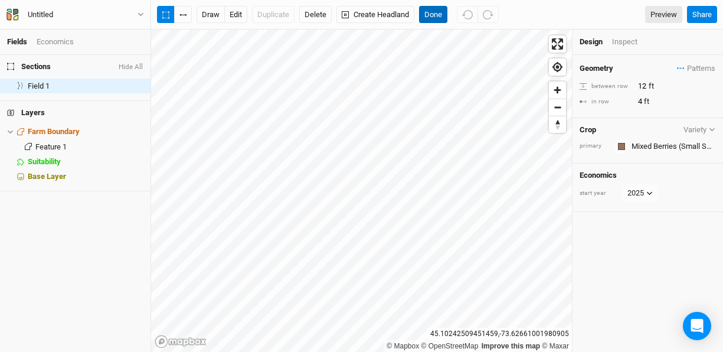
click at [432, 13] on button "Done" at bounding box center [433, 15] width 28 height 18
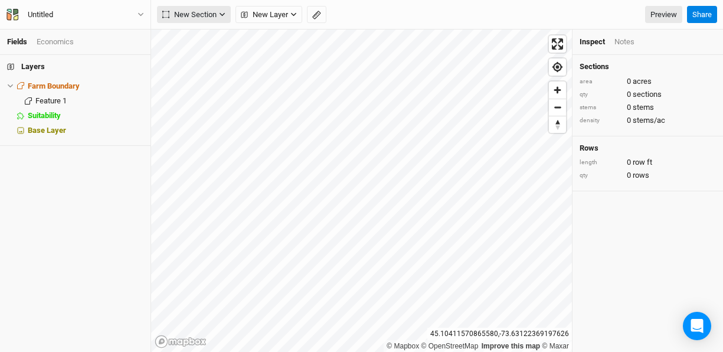
click at [217, 16] on span "New Section" at bounding box center [189, 15] width 54 height 12
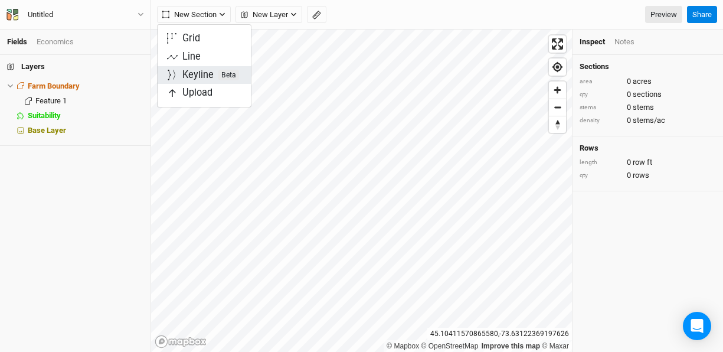
click at [202, 76] on div "Keyline Beta" at bounding box center [210, 75] width 57 height 14
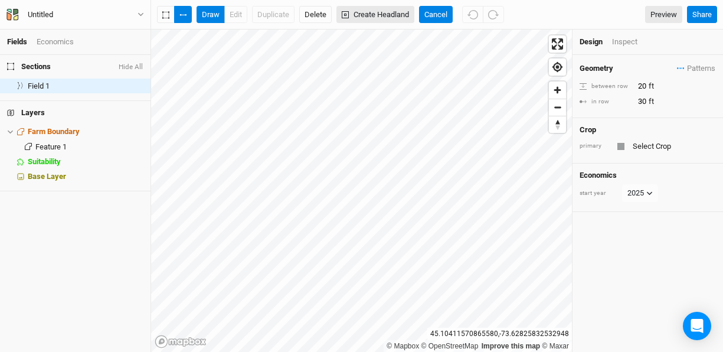
click at [387, 12] on button "Create Headland" at bounding box center [375, 15] width 78 height 18
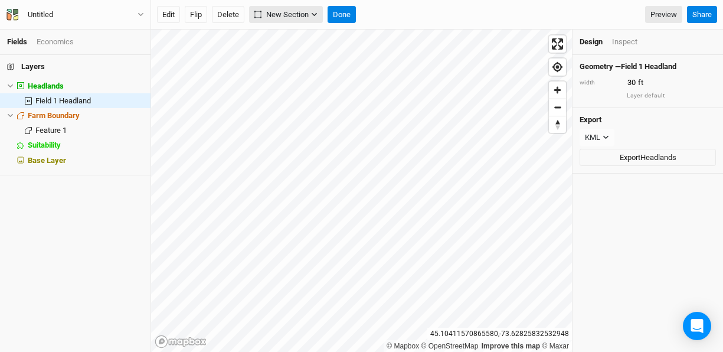
click at [311, 11] on button "New Section" at bounding box center [286, 15] width 74 height 18
click at [299, 59] on div "Keyline Beta" at bounding box center [303, 57] width 57 height 14
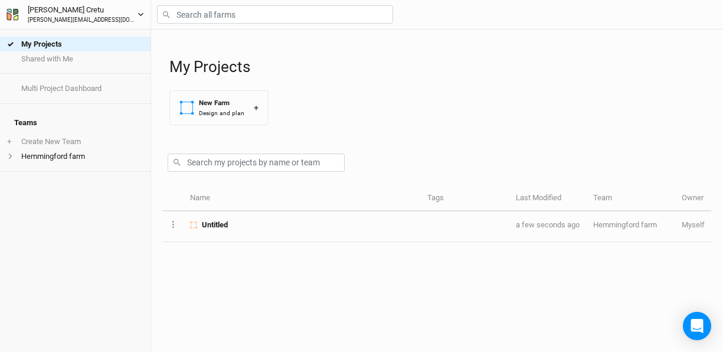
click at [133, 13] on button "[PERSON_NAME] Cretu [EMAIL_ADDRESS][DOMAIN_NAME]" at bounding box center [75, 14] width 139 height 21
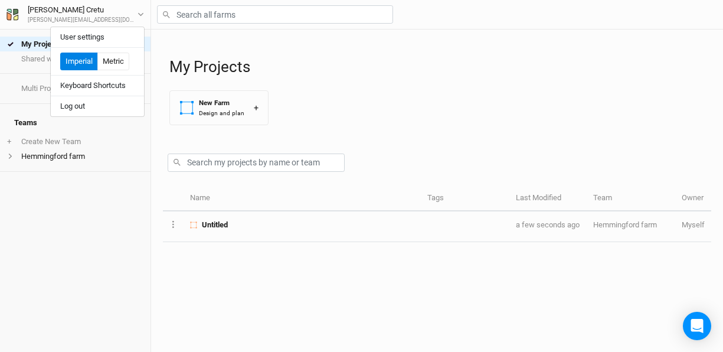
click at [25, 194] on div "My Projects Shared with Me Multi Project Dashboard Teams + Create New Team Hemm…" at bounding box center [75, 191] width 150 height 322
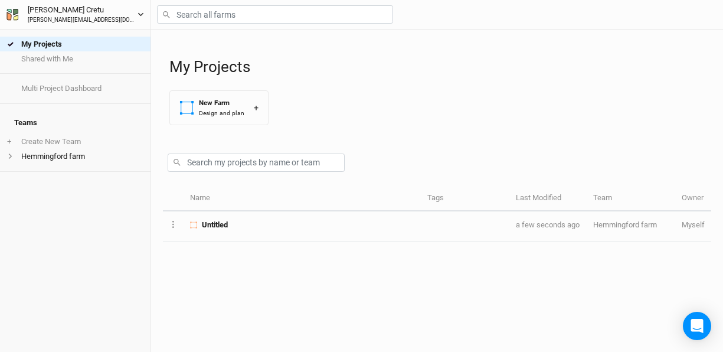
click at [138, 14] on icon "button" at bounding box center [140, 14] width 6 height 6
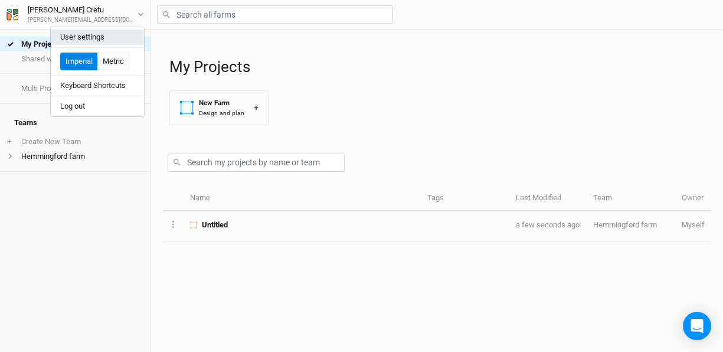
click at [124, 34] on button "User settings" at bounding box center [97, 37] width 93 height 15
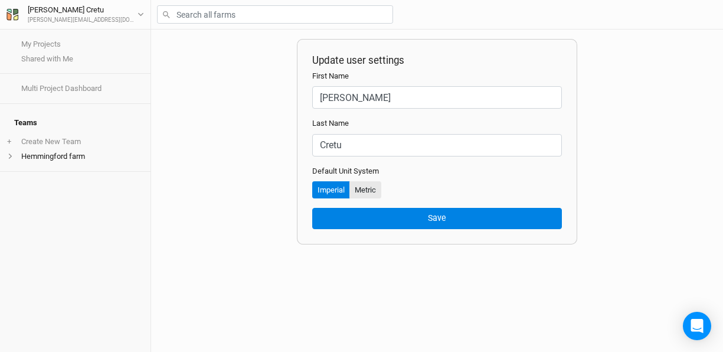
click at [373, 188] on button "Metric" at bounding box center [365, 190] width 32 height 18
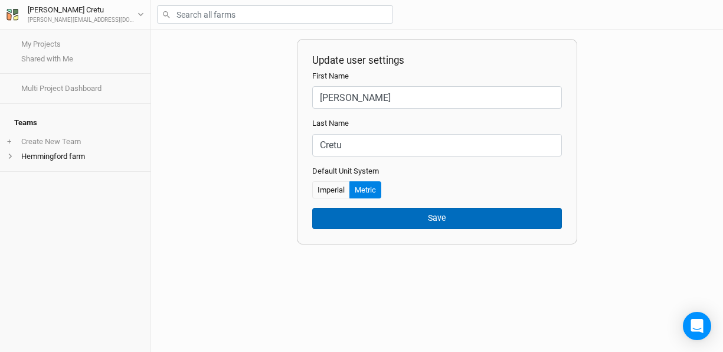
click at [379, 217] on button "Save" at bounding box center [437, 218] width 250 height 21
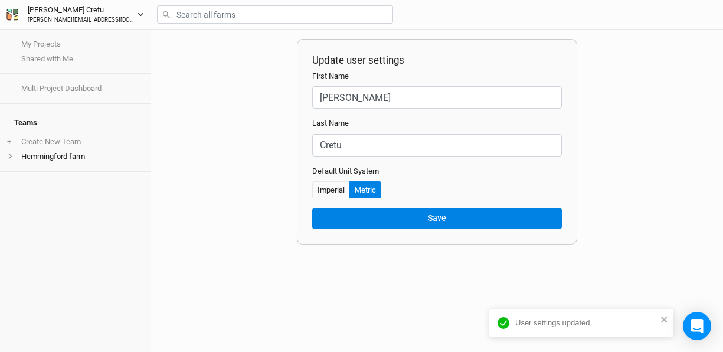
click at [82, 18] on div "[PERSON_NAME][EMAIL_ADDRESS][DOMAIN_NAME]" at bounding box center [83, 20] width 110 height 9
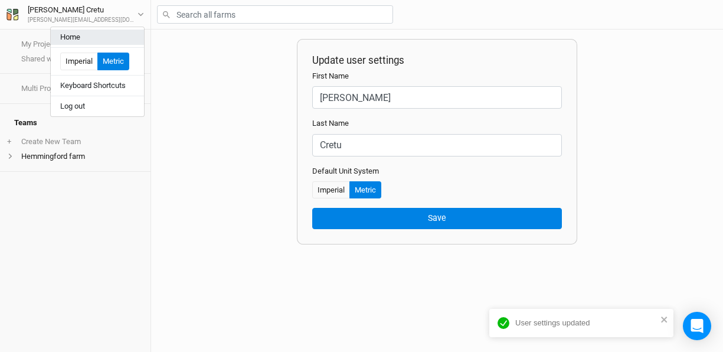
click at [84, 35] on button "Home" at bounding box center [97, 37] width 93 height 15
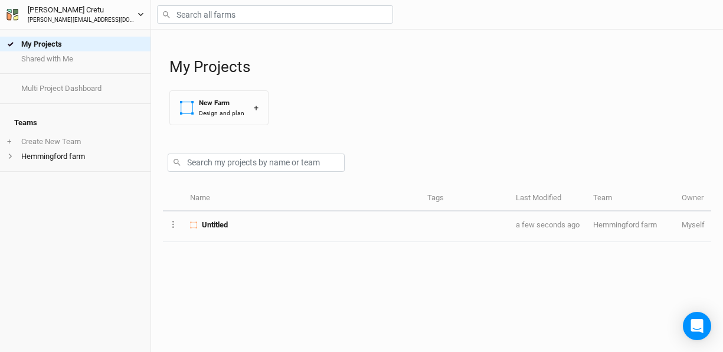
click at [11, 14] on icon "button" at bounding box center [12, 15] width 12 height 12
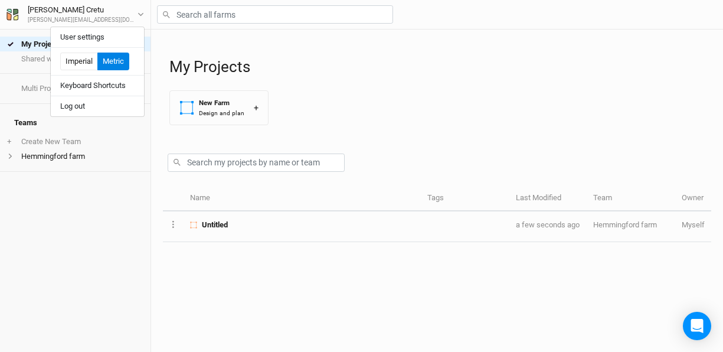
click at [103, 243] on div "My Projects Shared with Me Multi Project Dashboard Teams + Create New Team Hemm…" at bounding box center [75, 191] width 150 height 322
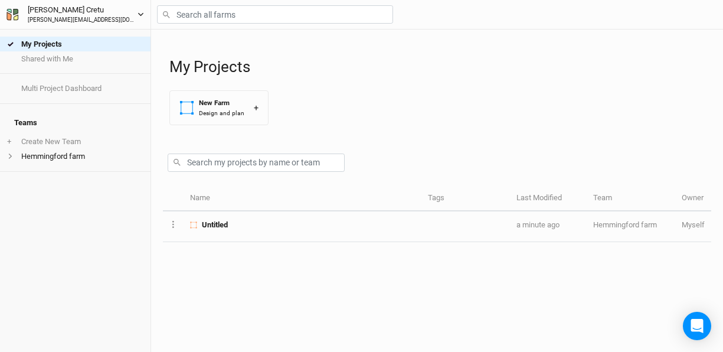
click at [142, 12] on icon "button" at bounding box center [140, 14] width 6 height 6
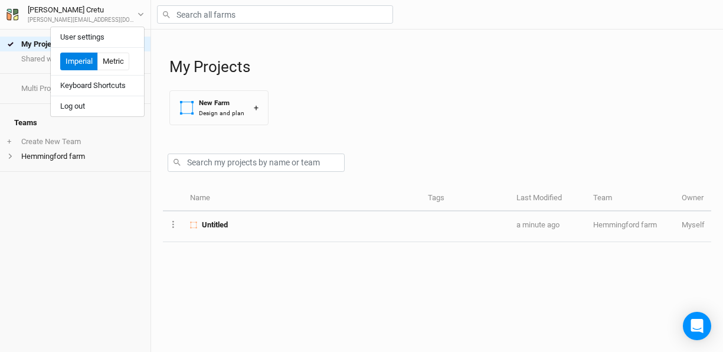
click at [79, 242] on div "My Projects Shared with Me Multi Project Dashboard Teams + Create New Team Hemm…" at bounding box center [75, 191] width 150 height 322
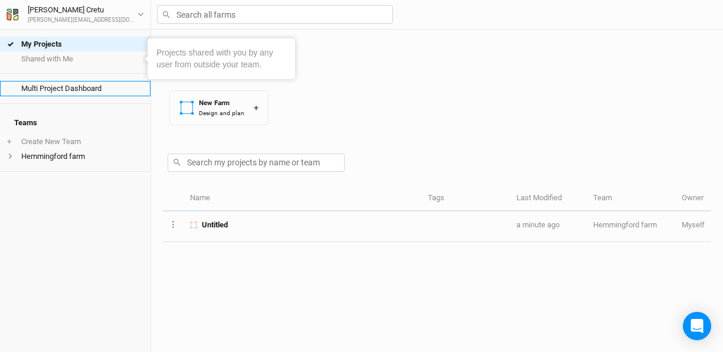
click at [76, 84] on link "Multi Project Dashboard" at bounding box center [75, 88] width 150 height 15
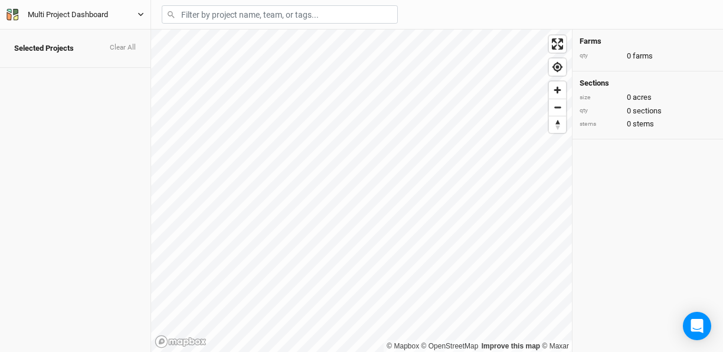
click at [132, 12] on button "Multi Project Dashboard" at bounding box center [75, 14] width 139 height 13
click at [94, 39] on h4 "Selected Projects Clear All" at bounding box center [75, 49] width 136 height 24
drag, startPoint x: 94, startPoint y: 39, endPoint x: 104, endPoint y: 30, distance: 12.9
click at [94, 39] on h4 "Selected Projects Clear All" at bounding box center [75, 49] width 136 height 24
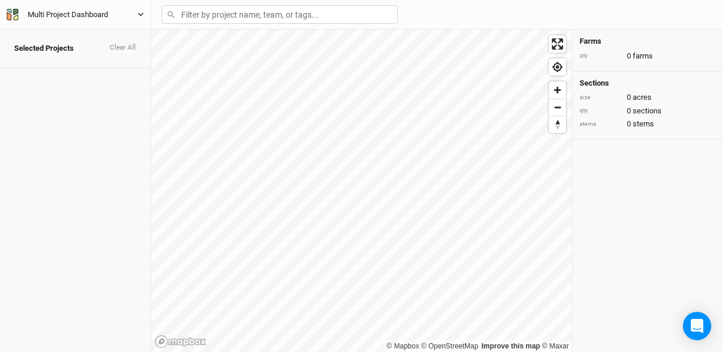
click at [130, 11] on button "Multi Project Dashboard" at bounding box center [75, 14] width 139 height 13
click at [116, 15] on div "Multi Project Dashboard" at bounding box center [67, 15] width 99 height 12
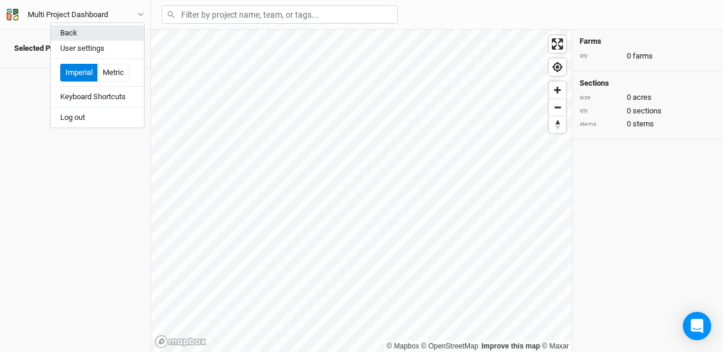
click at [97, 35] on button "Back" at bounding box center [97, 32] width 93 height 15
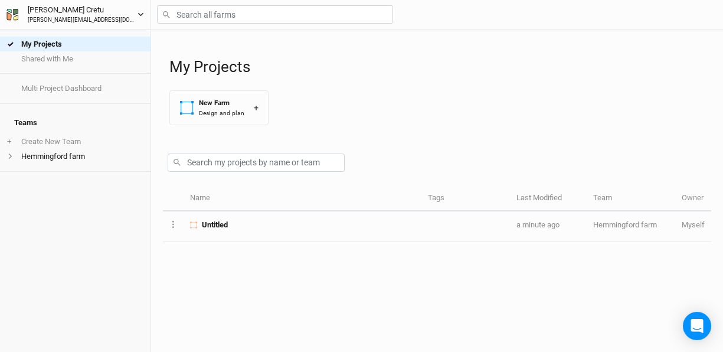
click at [134, 12] on button "[PERSON_NAME] Cretu [EMAIL_ADDRESS][DOMAIN_NAME]" at bounding box center [75, 14] width 139 height 21
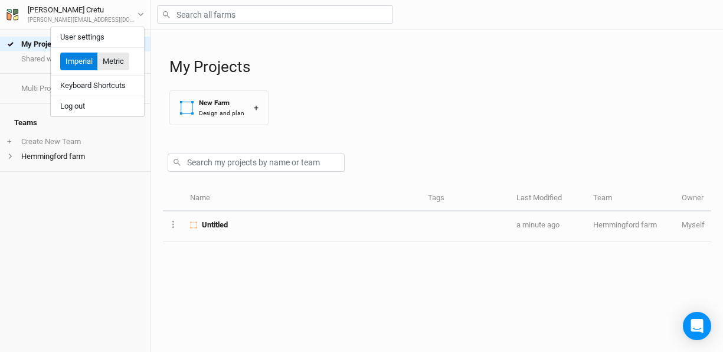
click at [116, 60] on button "Metric" at bounding box center [113, 62] width 32 height 18
click at [96, 34] on button "User settings" at bounding box center [97, 37] width 93 height 15
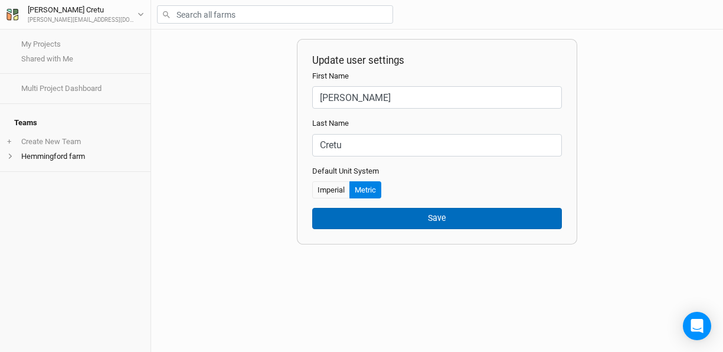
click at [382, 219] on button "Save" at bounding box center [437, 218] width 250 height 21
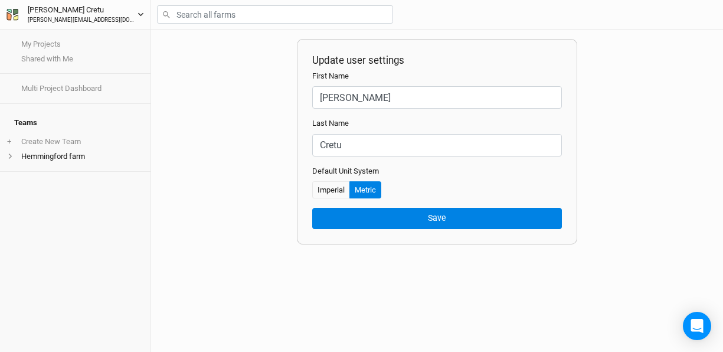
click at [138, 9] on button "[PERSON_NAME] Cretu [EMAIL_ADDRESS][DOMAIN_NAME]" at bounding box center [75, 14] width 139 height 21
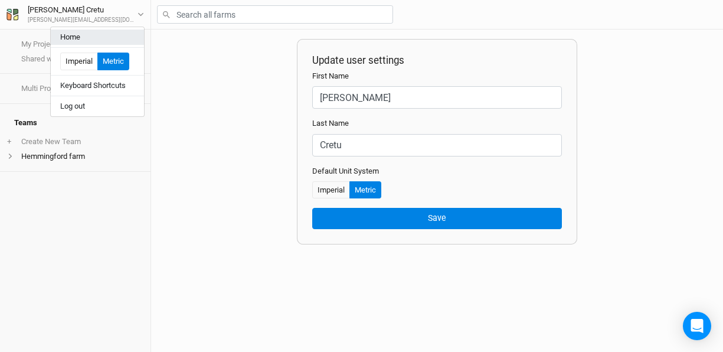
click at [98, 38] on button "Home" at bounding box center [97, 37] width 93 height 15
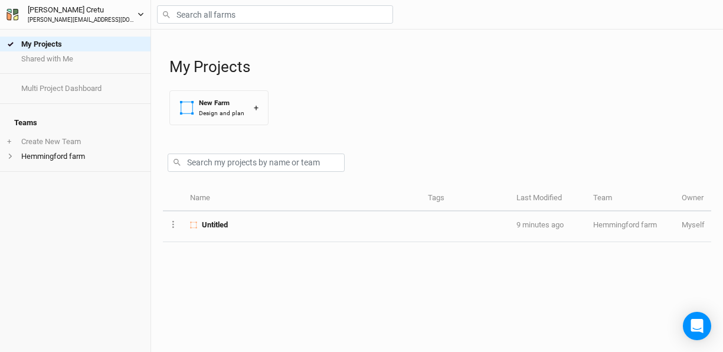
click at [143, 12] on icon "button" at bounding box center [140, 14] width 6 height 6
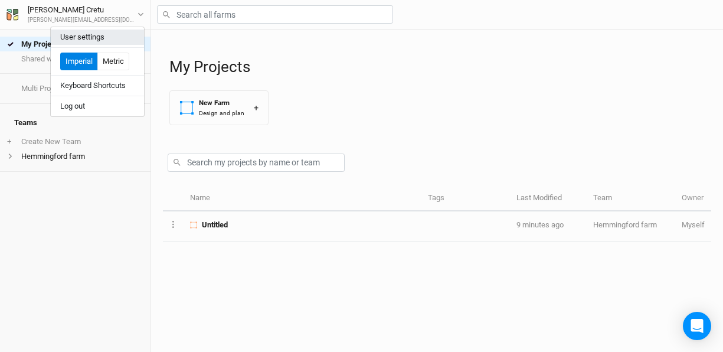
click at [95, 33] on button "User settings" at bounding box center [97, 37] width 93 height 15
